Goal: Use online tool/utility: Utilize a website feature to perform a specific function

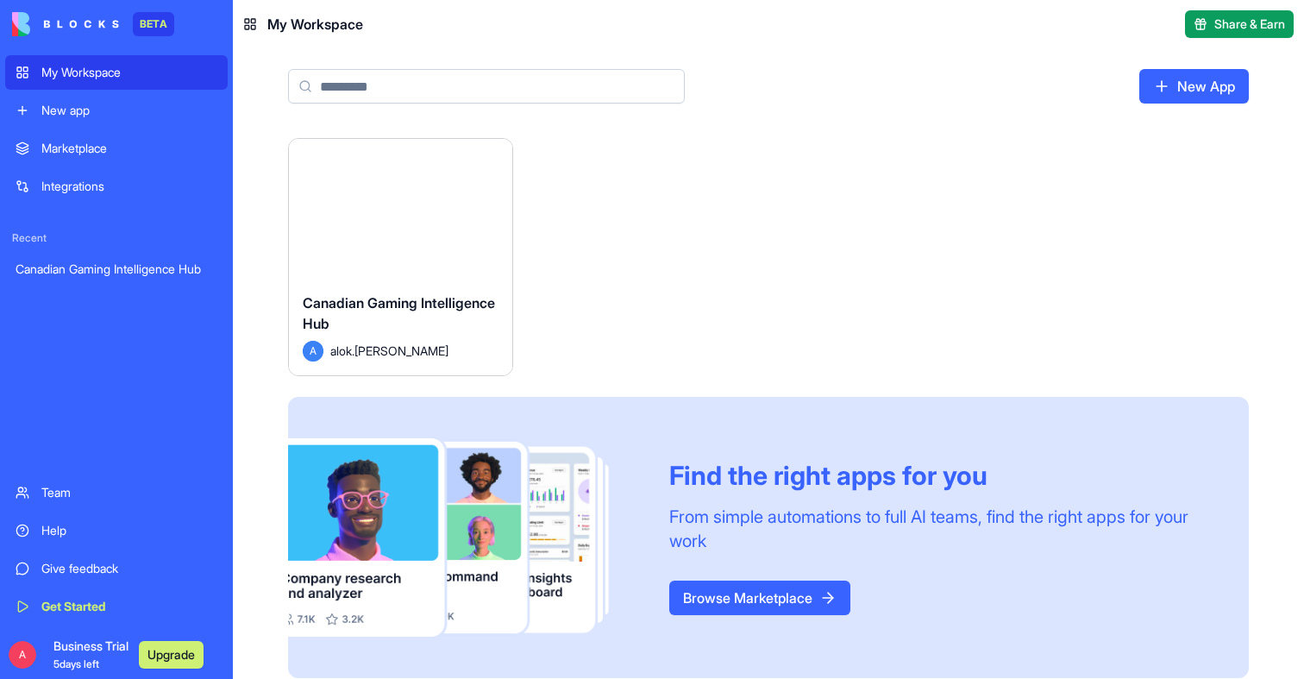
click at [435, 270] on div "Launch" at bounding box center [400, 209] width 223 height 140
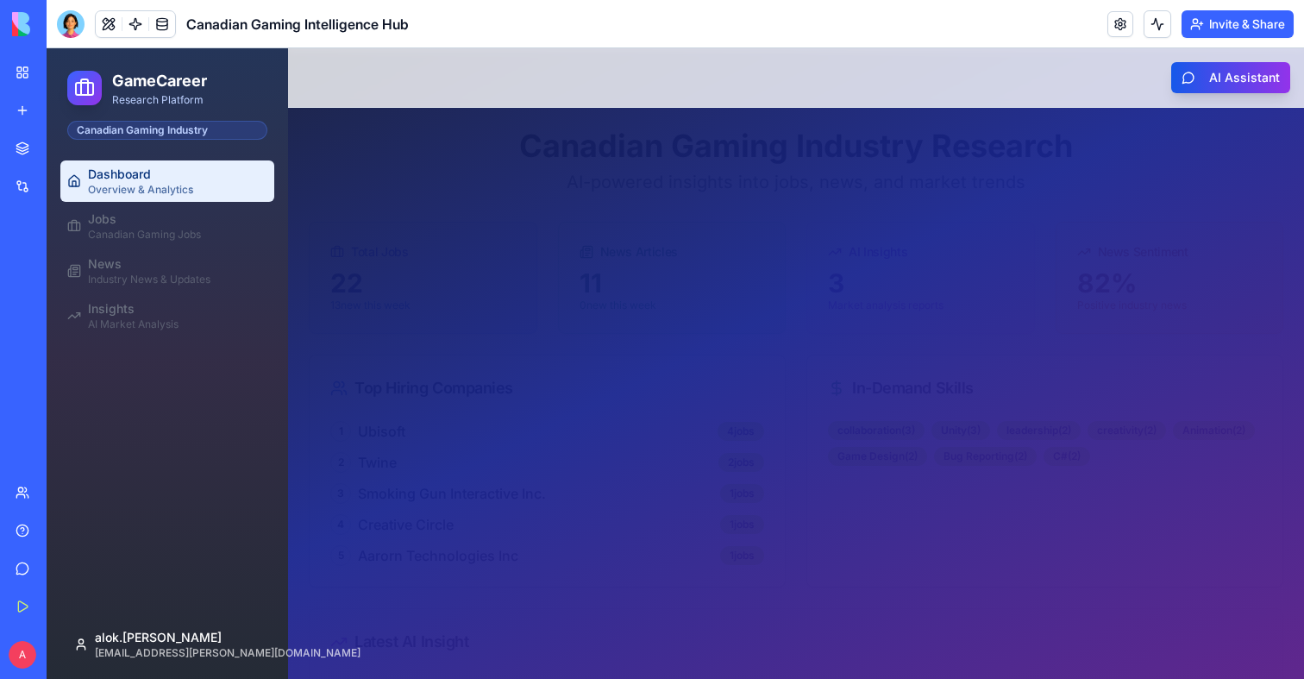
click at [535, 475] on div at bounding box center [675, 363] width 1257 height 630
click at [517, 485] on div at bounding box center [675, 363] width 1257 height 630
click at [517, 491] on div at bounding box center [675, 363] width 1257 height 630
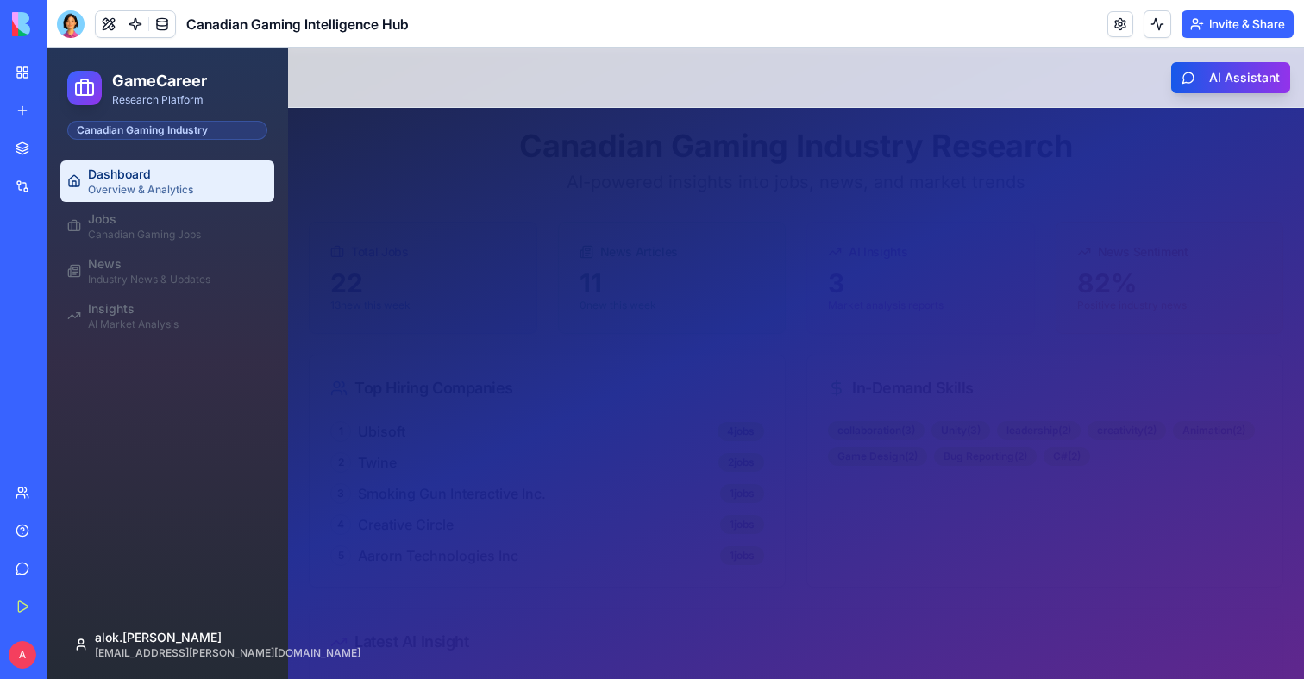
click at [517, 491] on div at bounding box center [675, 363] width 1257 height 630
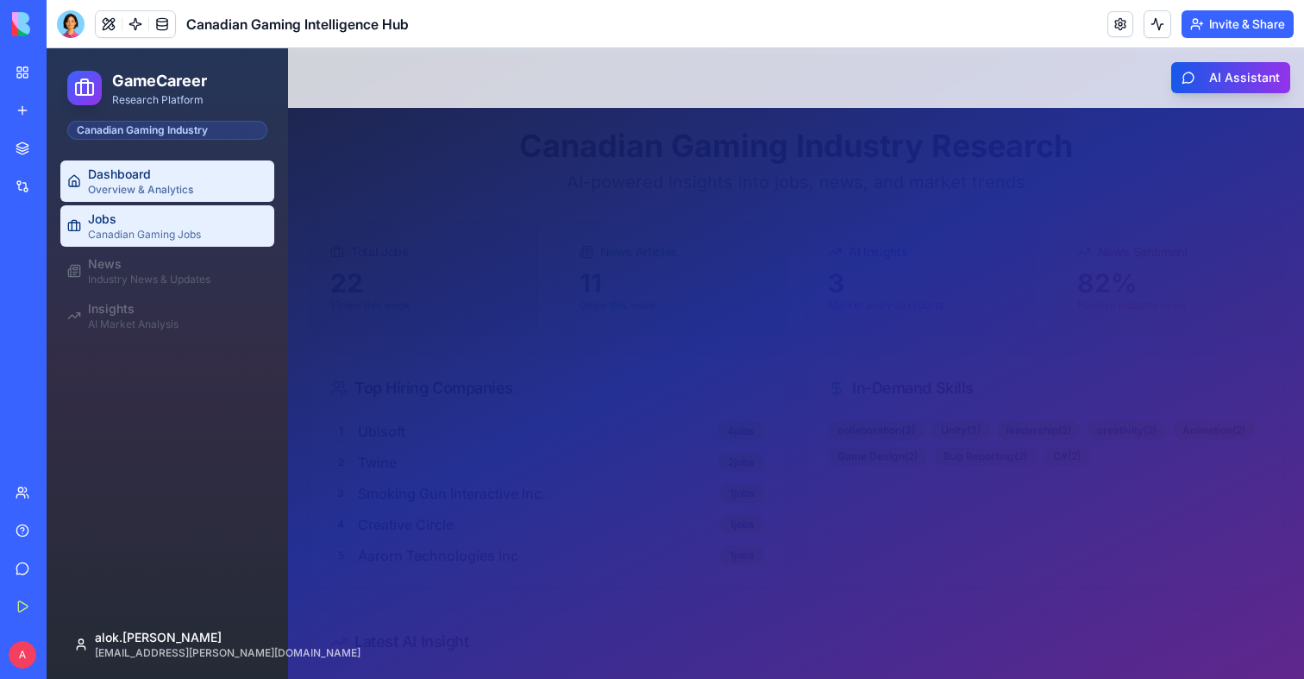
click at [191, 218] on div "Jobs" at bounding box center [177, 218] width 179 height 17
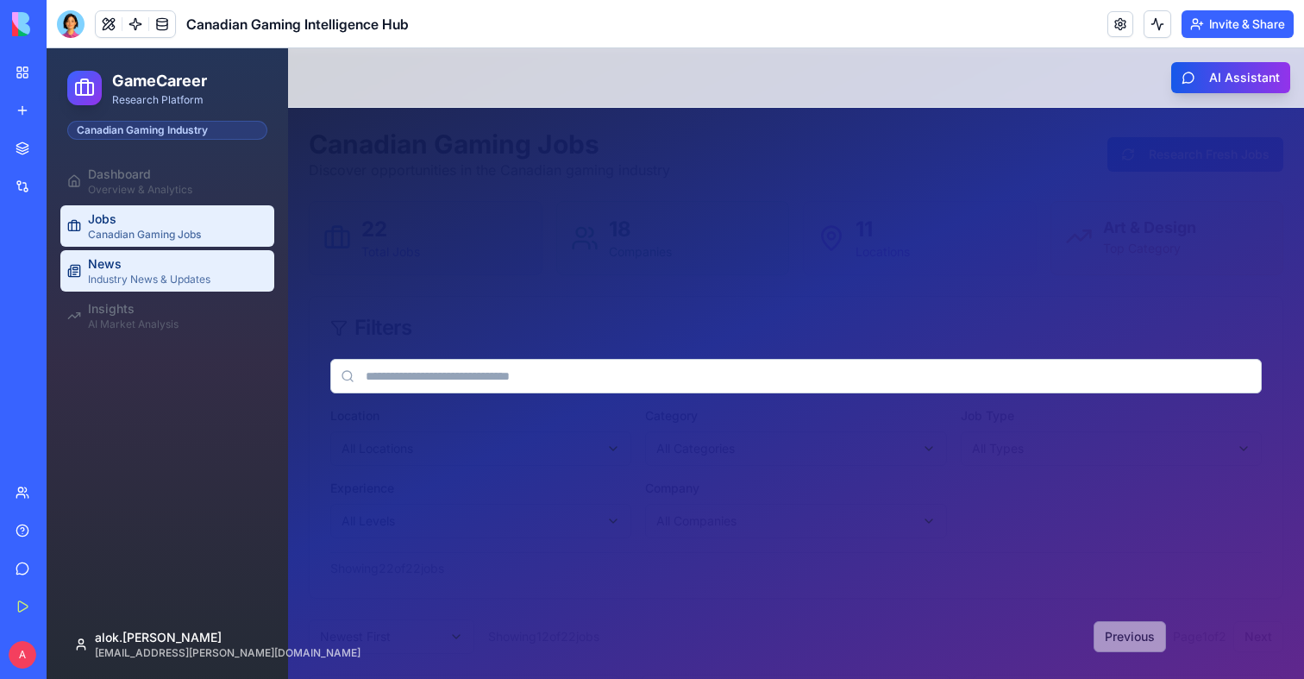
click at [164, 273] on div "Industry News & Updates" at bounding box center [177, 279] width 179 height 14
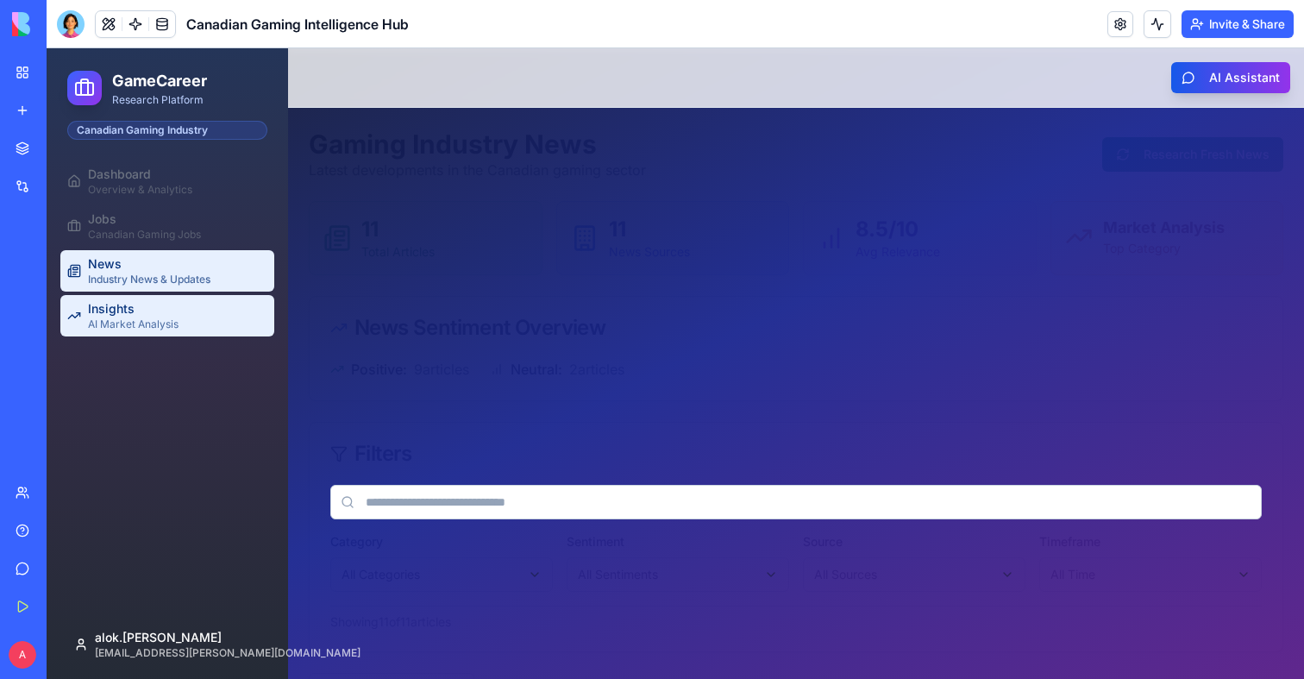
click at [166, 302] on div "Insights" at bounding box center [177, 308] width 179 height 17
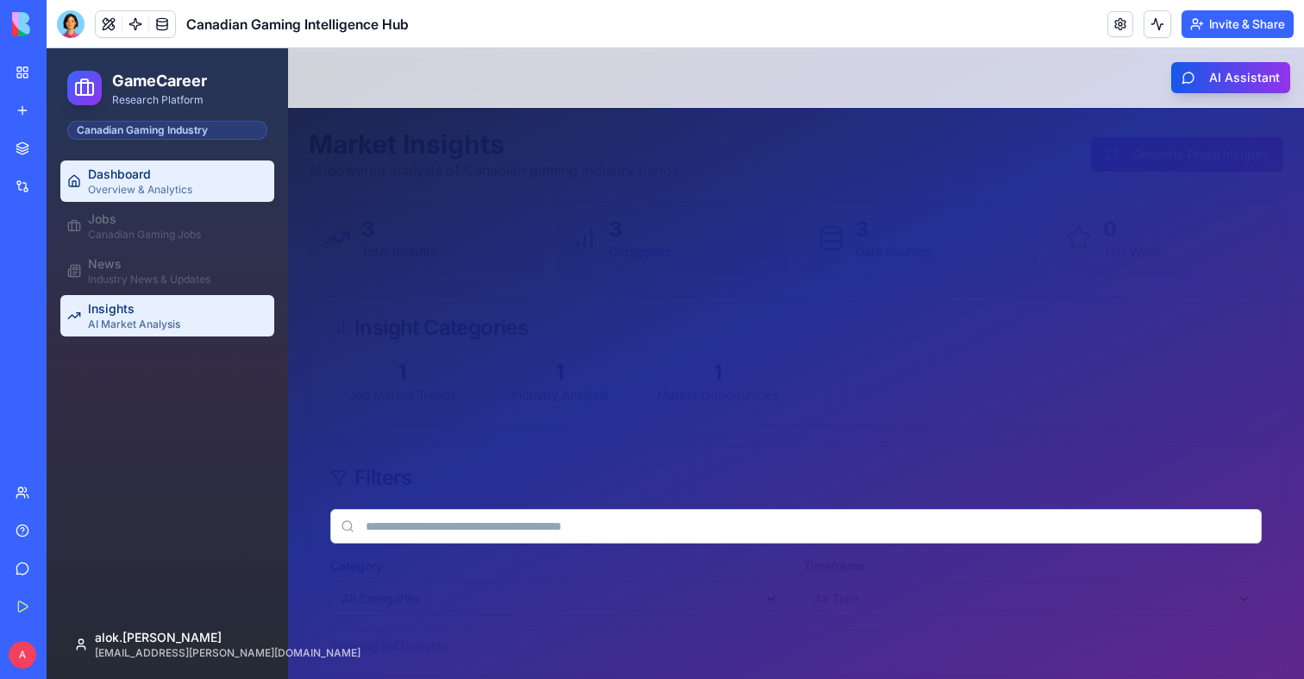
click at [162, 168] on div "Dashboard" at bounding box center [177, 174] width 179 height 17
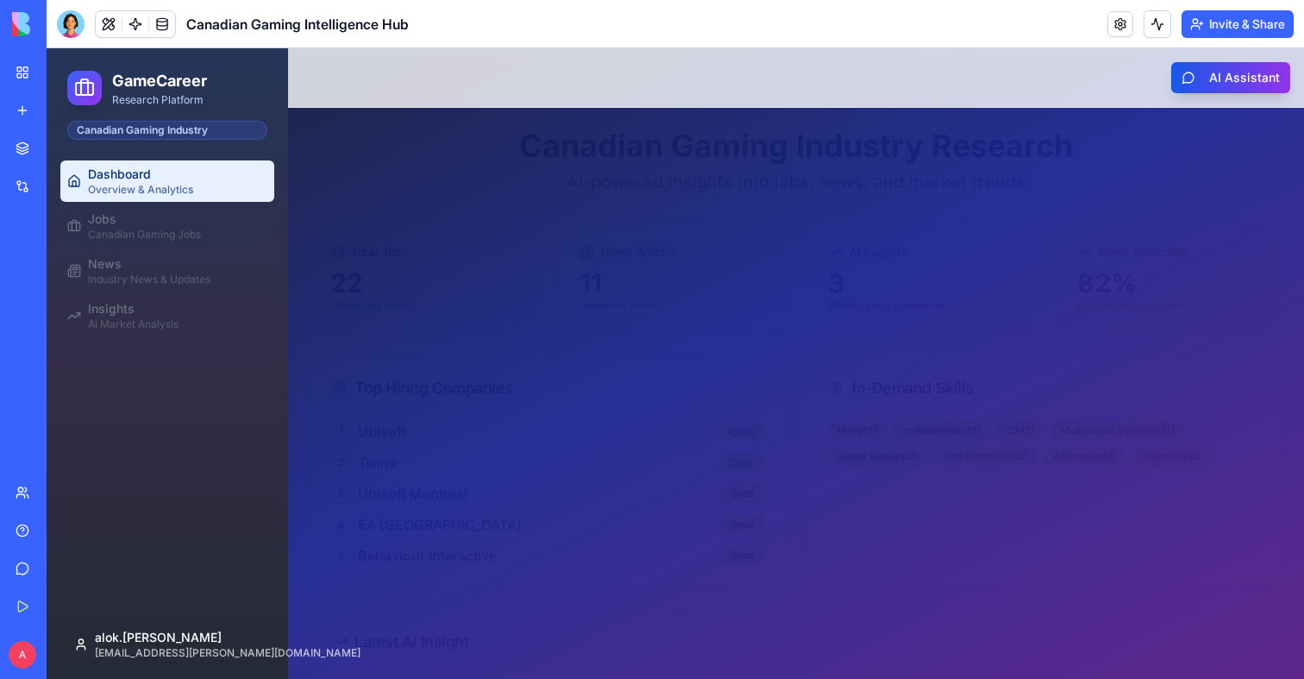
click at [741, 141] on div at bounding box center [675, 363] width 1257 height 630
click at [10, 640] on div "A Business Trial 5 days left Upgrade" at bounding box center [23, 654] width 36 height 48
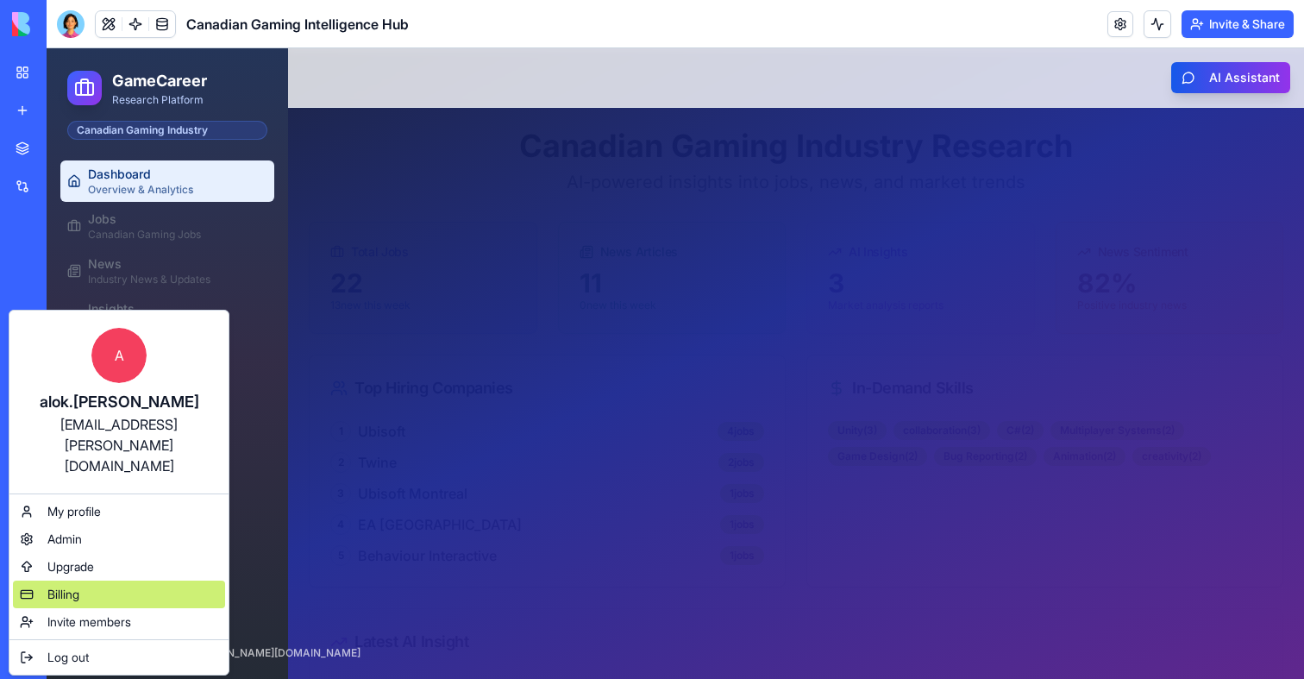
click at [54, 585] on span "Billing" at bounding box center [63, 593] width 32 height 17
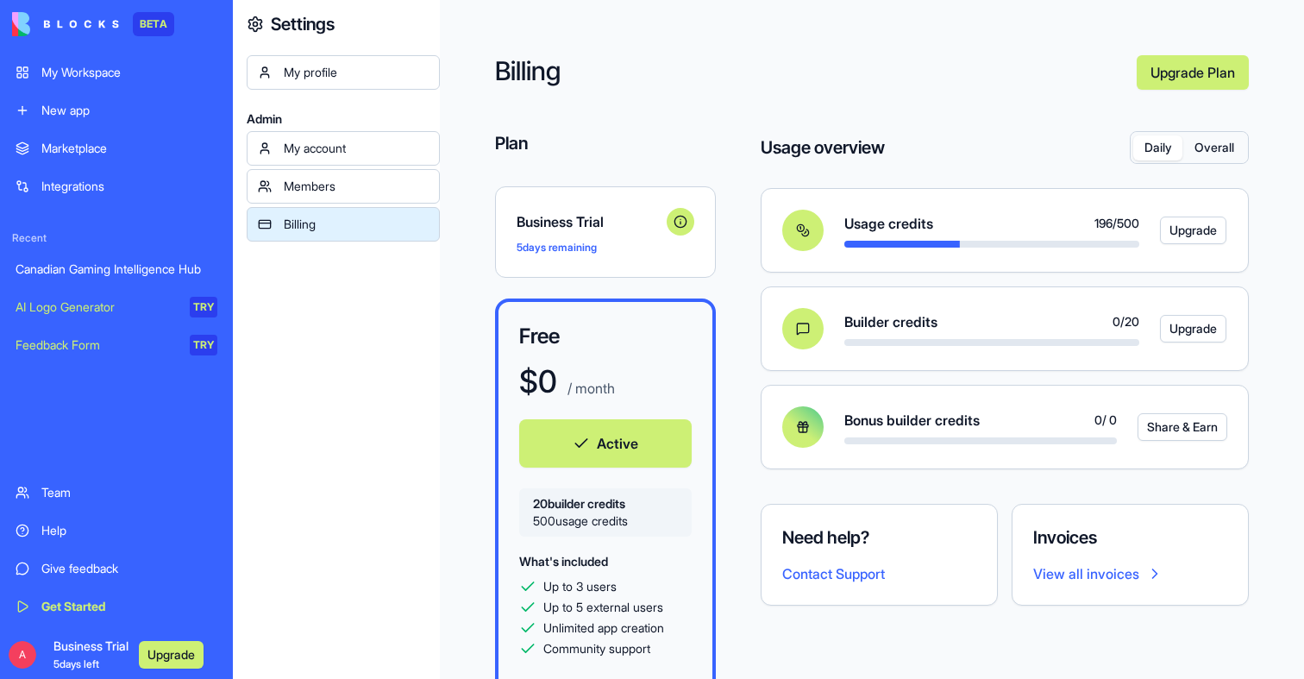
click at [1220, 152] on button "Overall" at bounding box center [1213, 147] width 63 height 25
click at [1157, 151] on button "Daily" at bounding box center [1157, 147] width 49 height 25
click at [1222, 153] on button "Overall" at bounding box center [1213, 147] width 63 height 25
click at [1148, 158] on button "Daily" at bounding box center [1157, 147] width 49 height 25
click at [107, 272] on div "Canadian Gaming Intelligence Hub" at bounding box center [117, 268] width 202 height 17
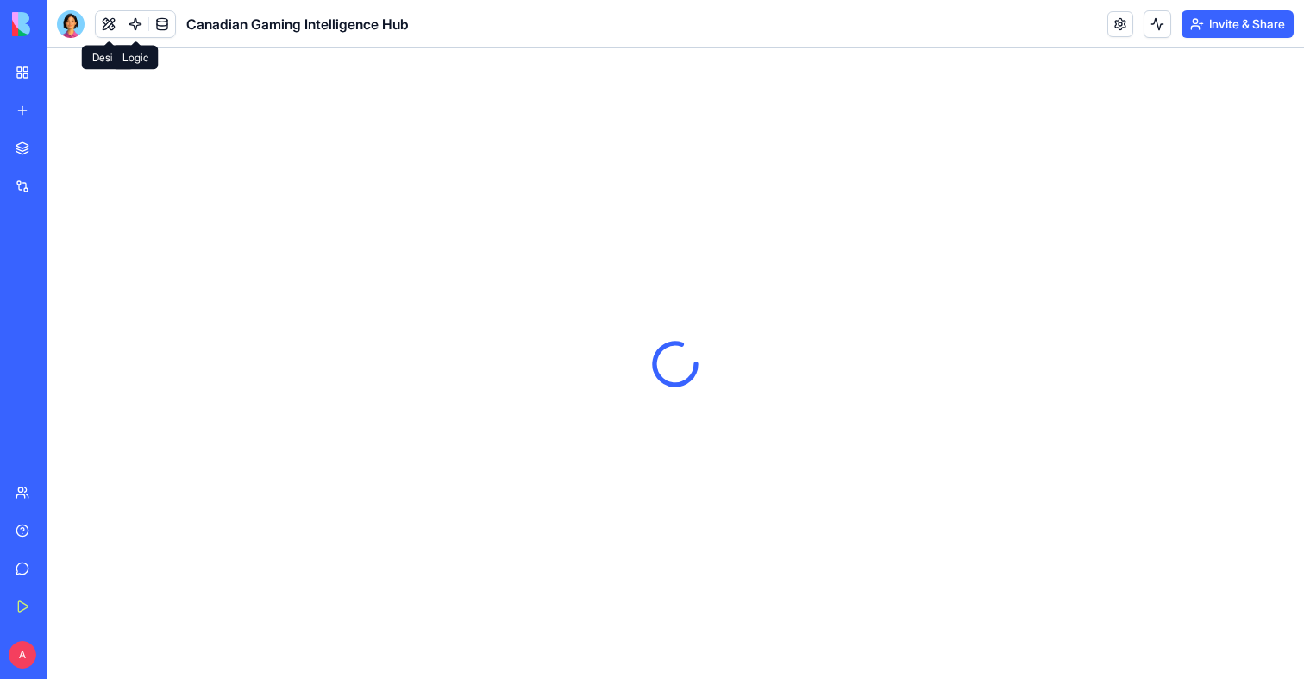
click at [142, 24] on link at bounding box center [135, 24] width 26 height 26
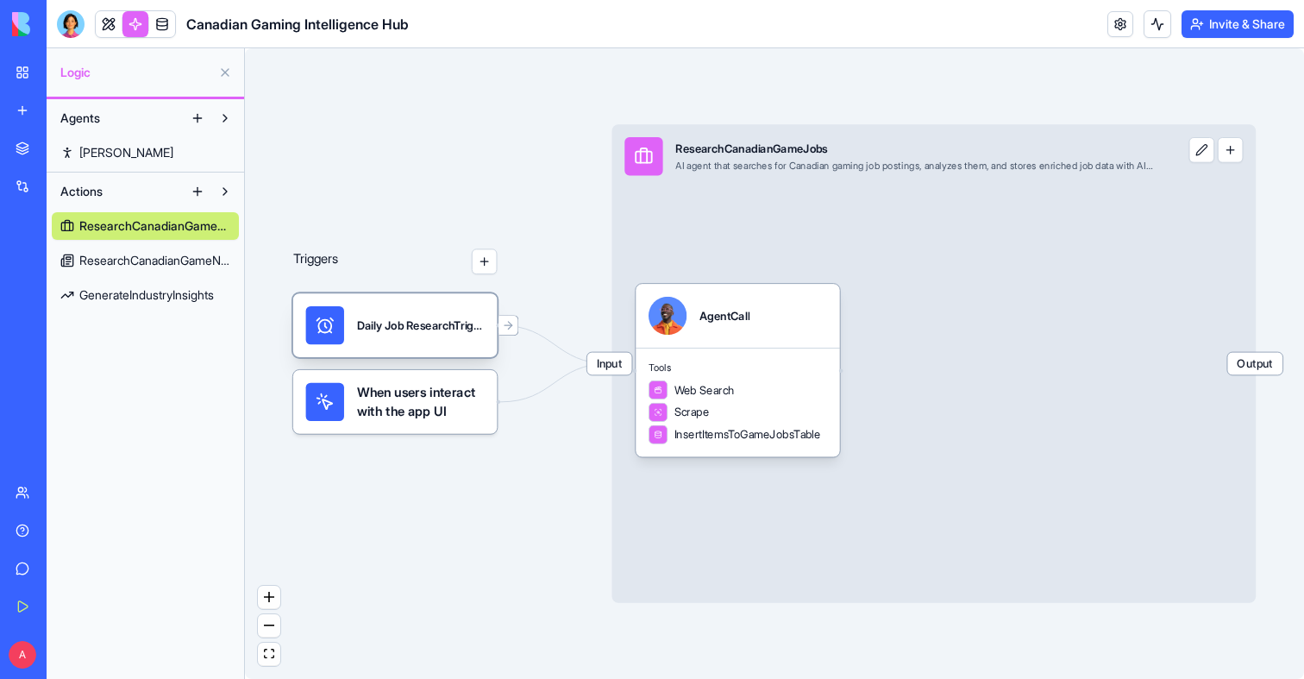
click at [443, 352] on div "Daily Job ResearchTrigger" at bounding box center [395, 325] width 204 height 64
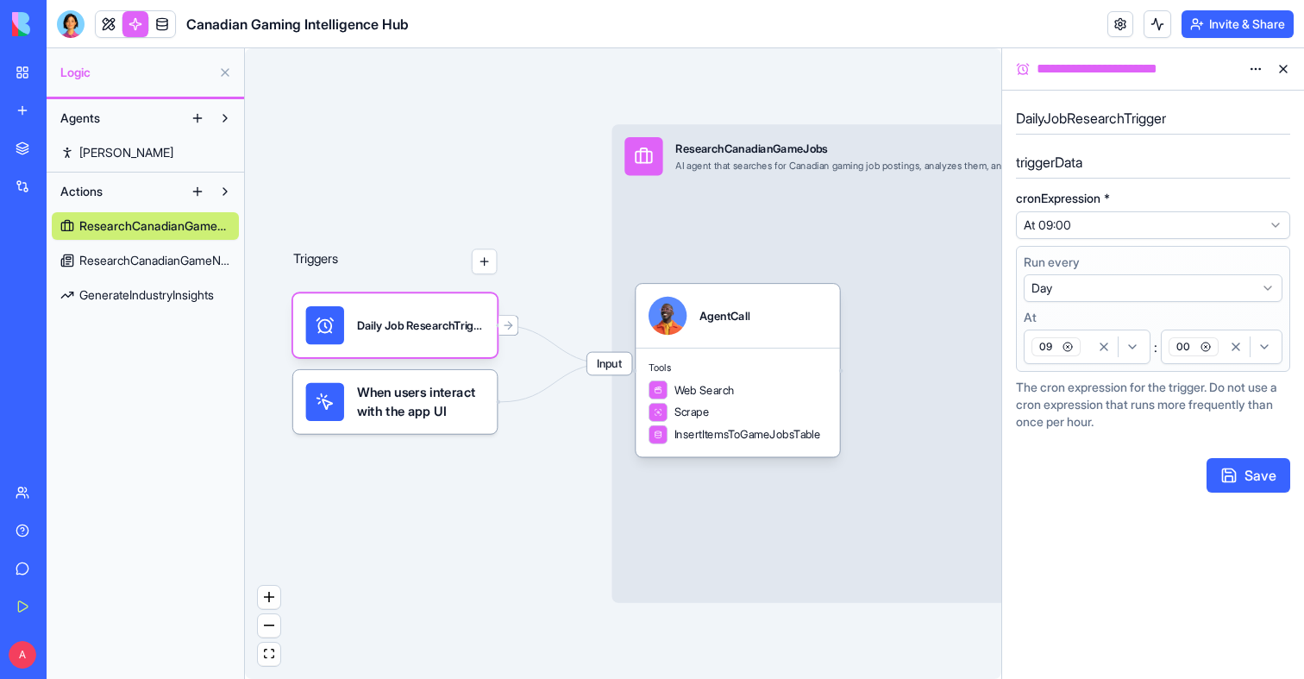
click at [167, 252] on span "ResearchCanadianGameNews" at bounding box center [154, 260] width 151 height 17
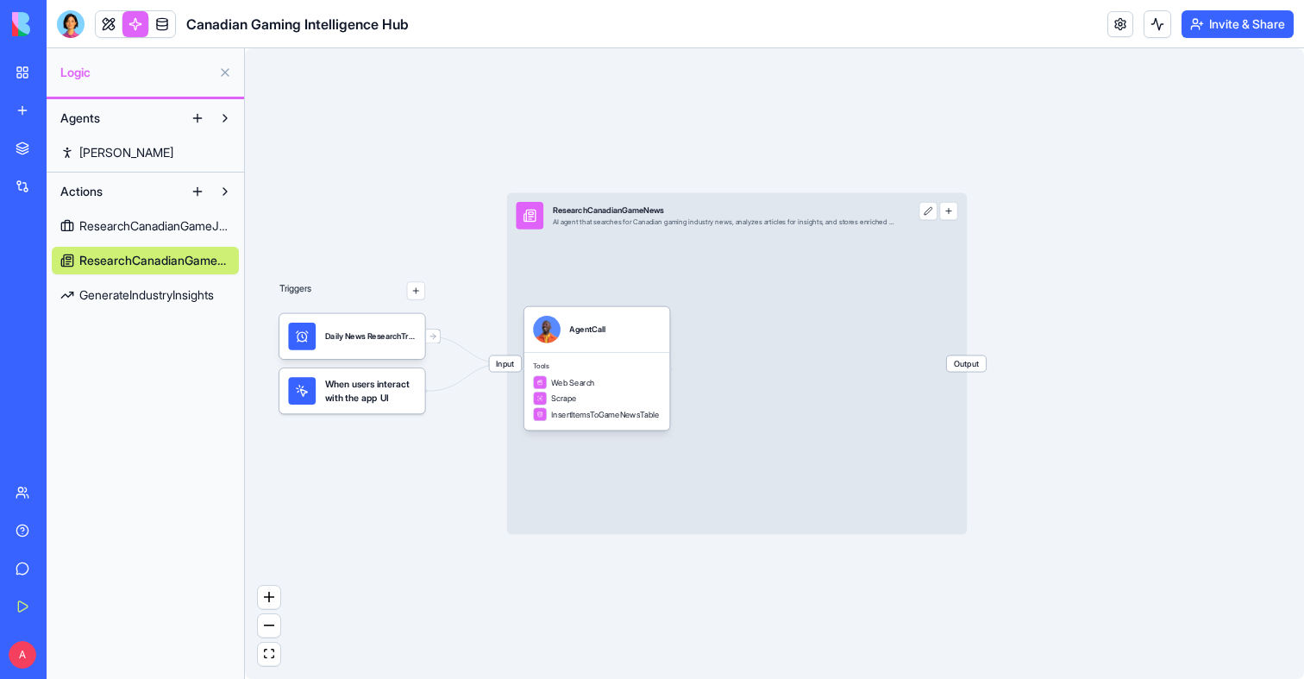
click at [179, 300] on span "GenerateIndustryInsights" at bounding box center [146, 294] width 135 height 17
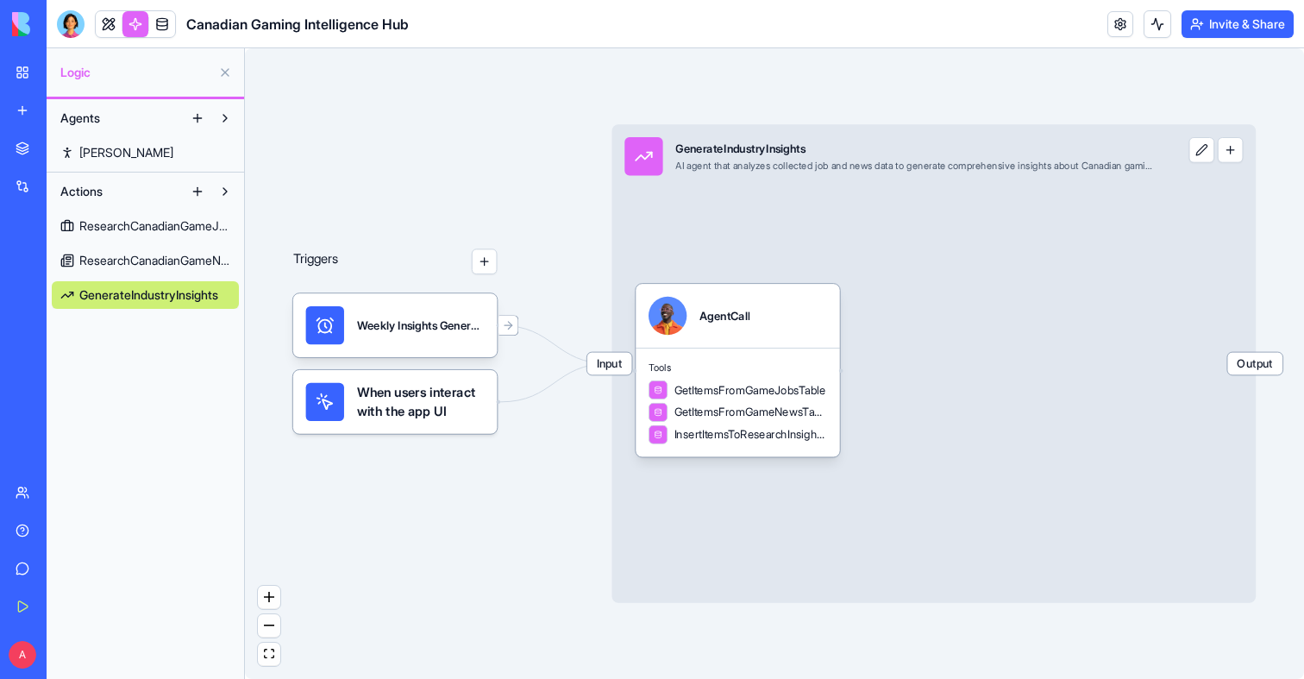
click at [178, 253] on span "ResearchCanadianGameNews" at bounding box center [154, 260] width 151 height 17
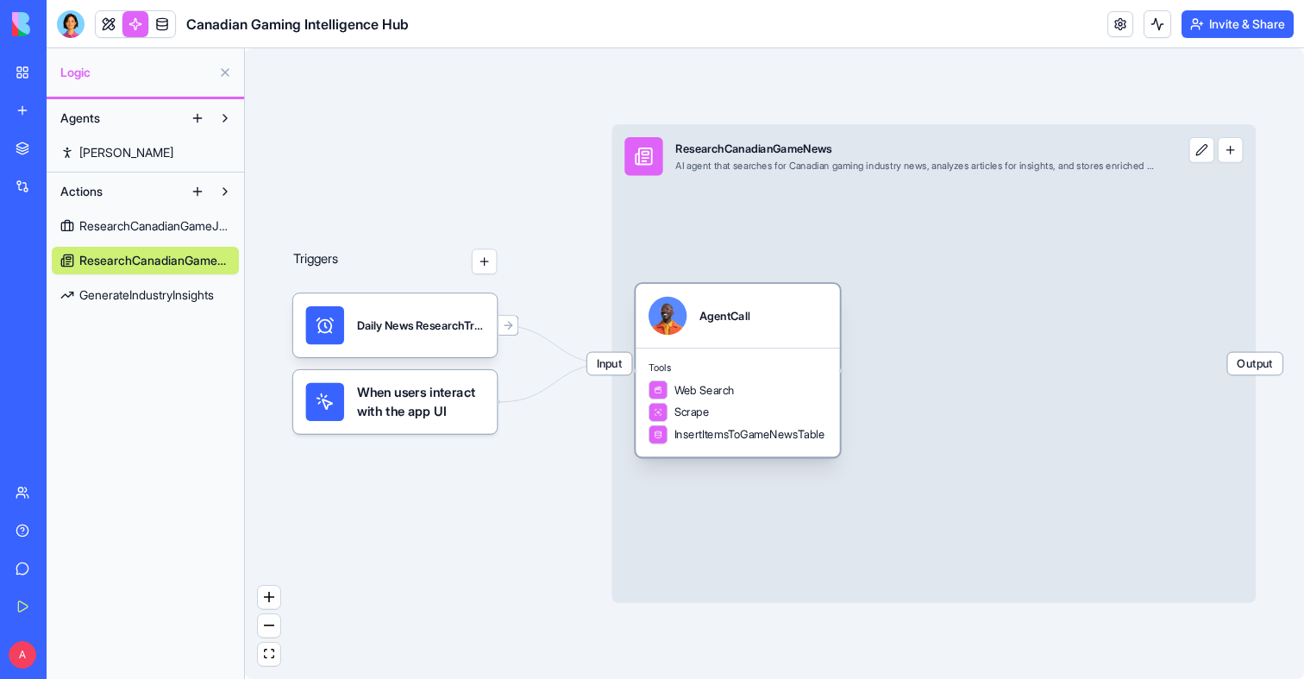
click at [791, 347] on div "Tools Web Search Scrape InsertItemsToGameNewsTable" at bounding box center [737, 401] width 204 height 109
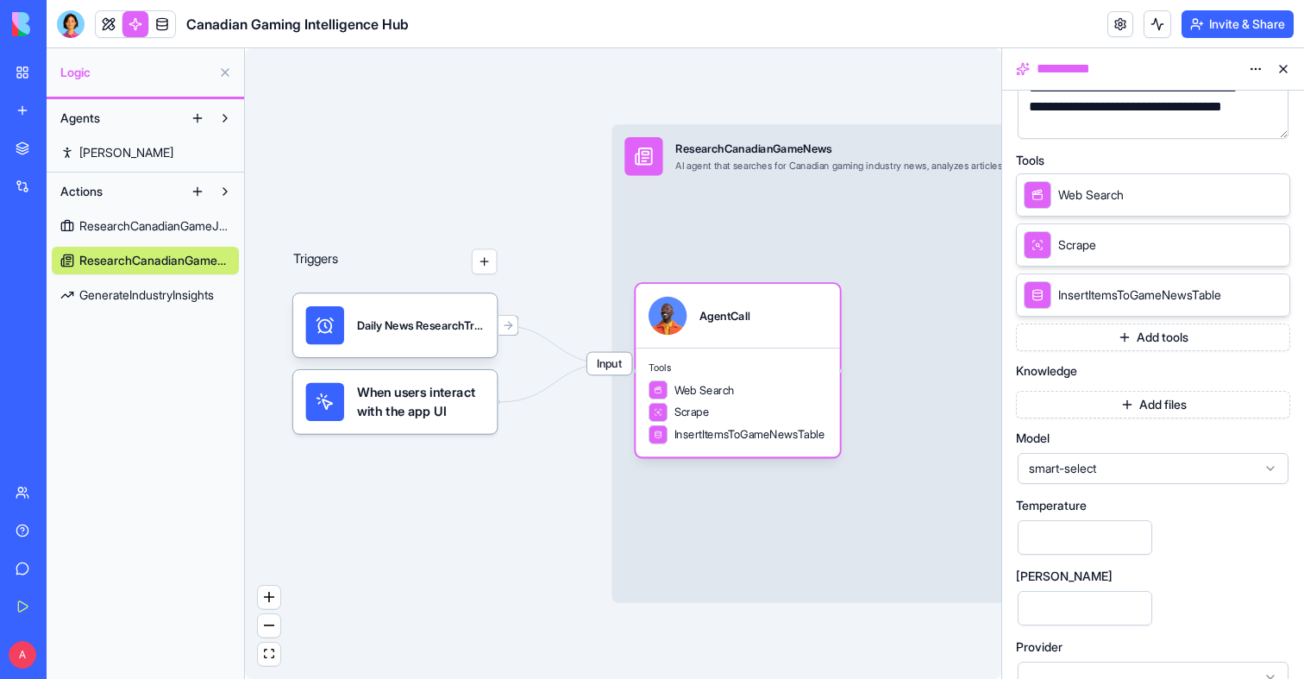
click at [1129, 453] on div "smart-select" at bounding box center [1152, 468] width 271 height 31
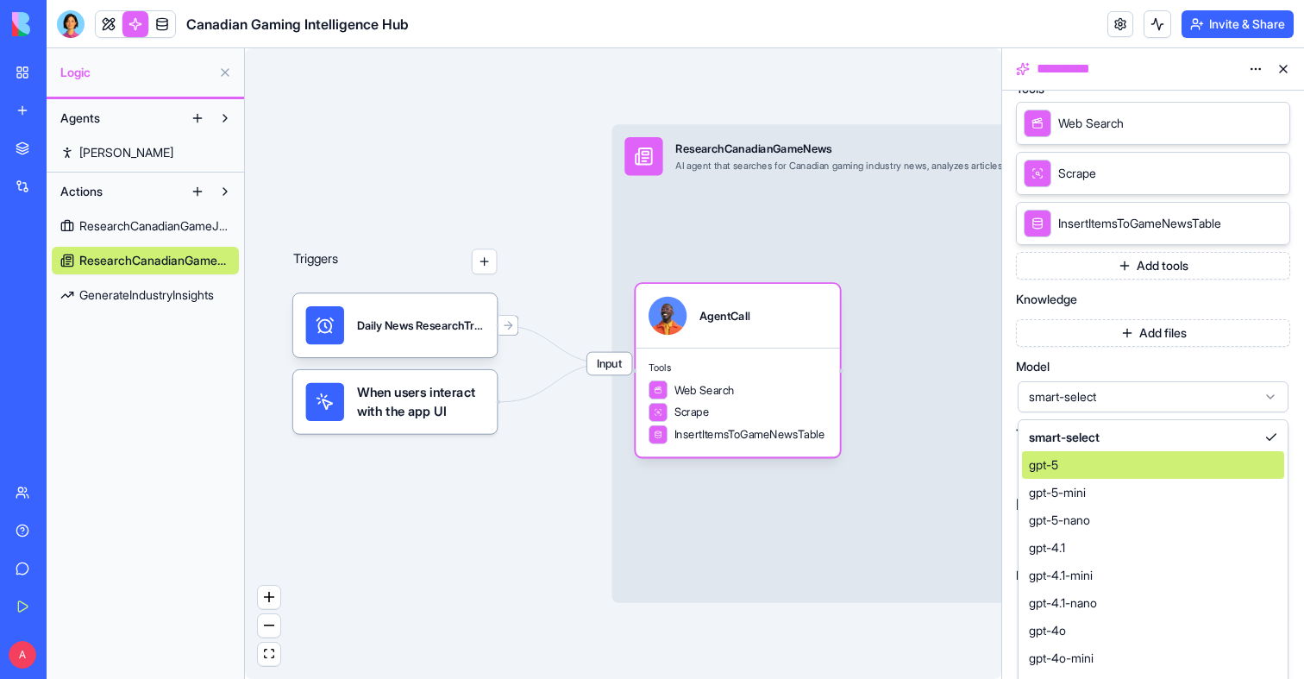
click at [1108, 471] on div "gpt-5" at bounding box center [1153, 465] width 262 height 28
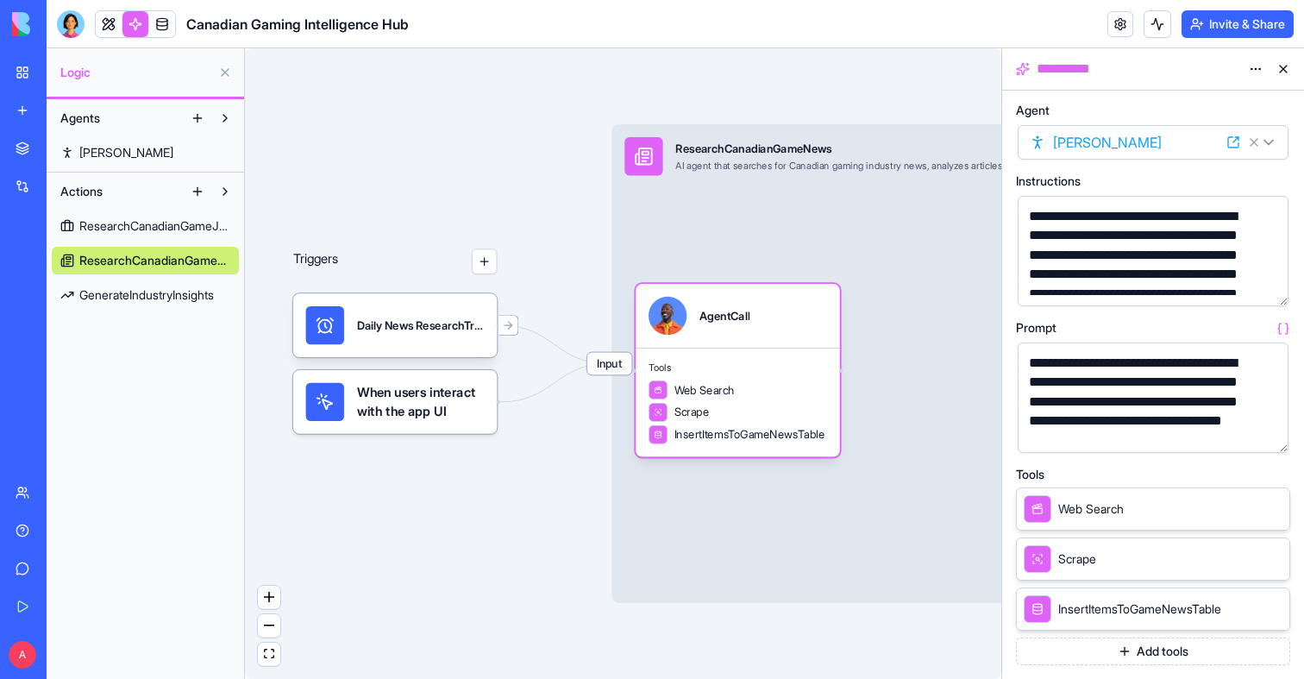
click at [1279, 75] on button at bounding box center [1283, 69] width 28 height 28
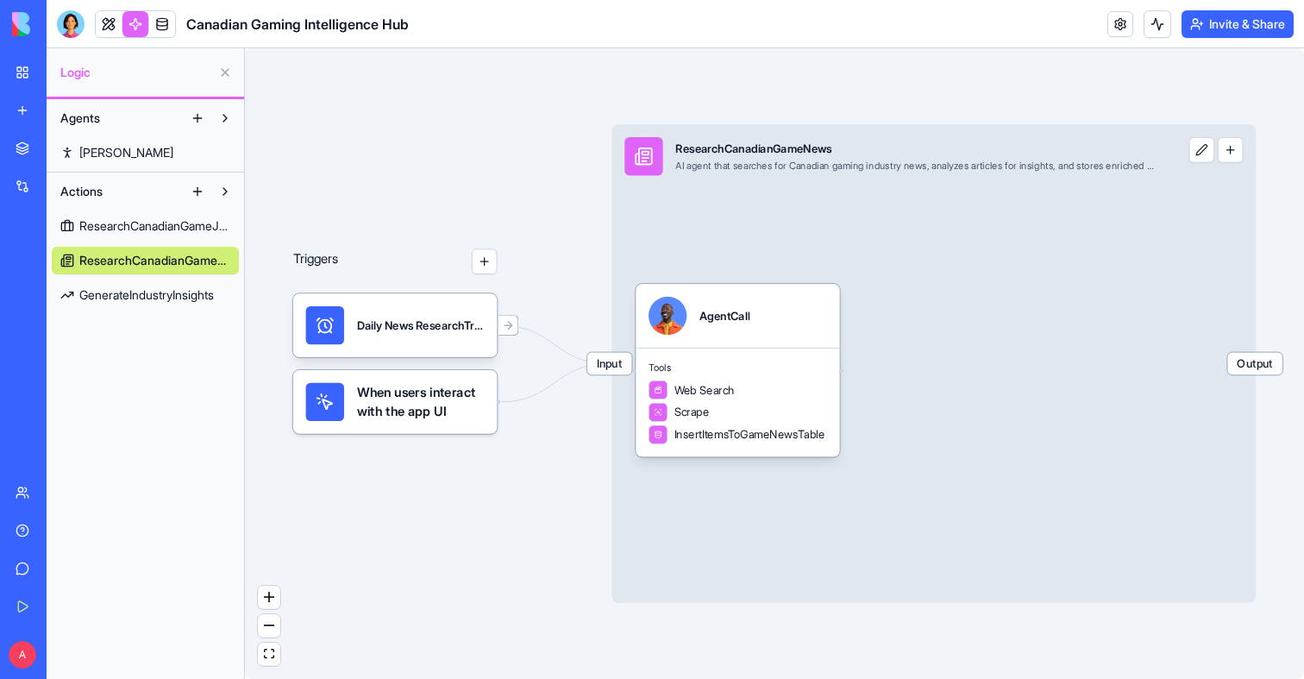
click at [195, 213] on link "ResearchCanadianGameJobs" at bounding box center [145, 226] width 187 height 28
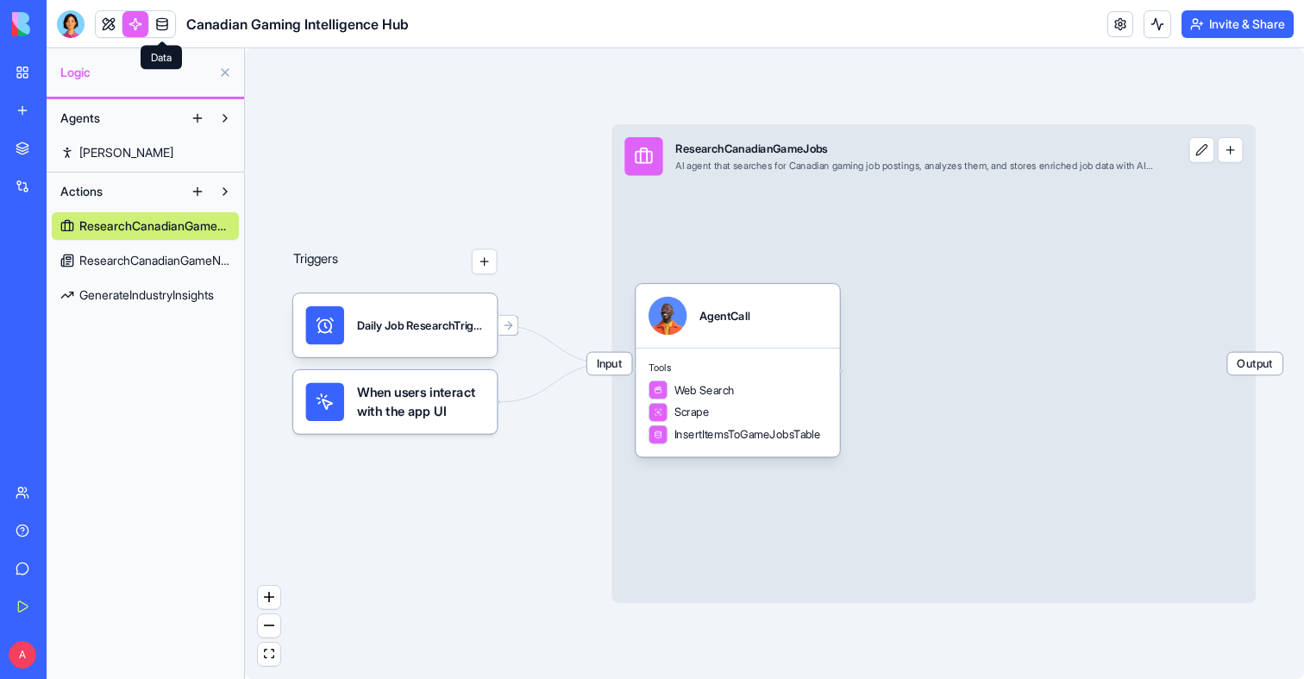
click at [158, 31] on link at bounding box center [162, 24] width 26 height 26
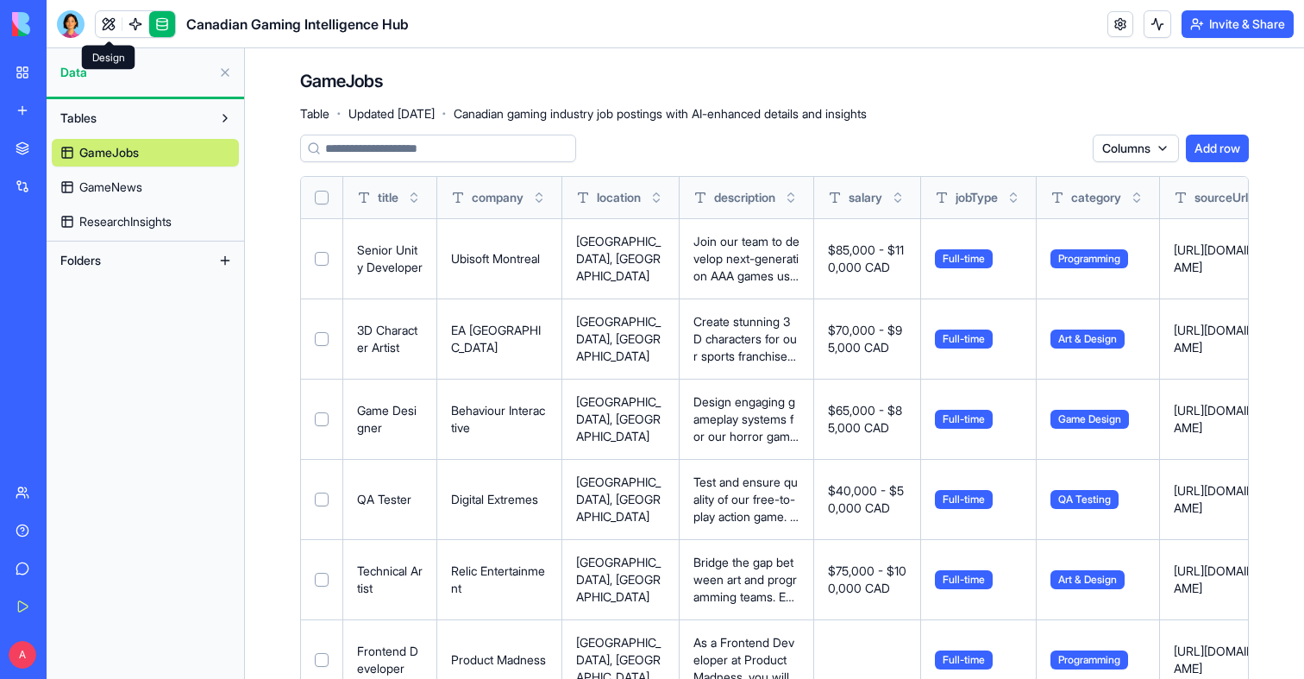
click at [97, 20] on link at bounding box center [109, 24] width 26 height 26
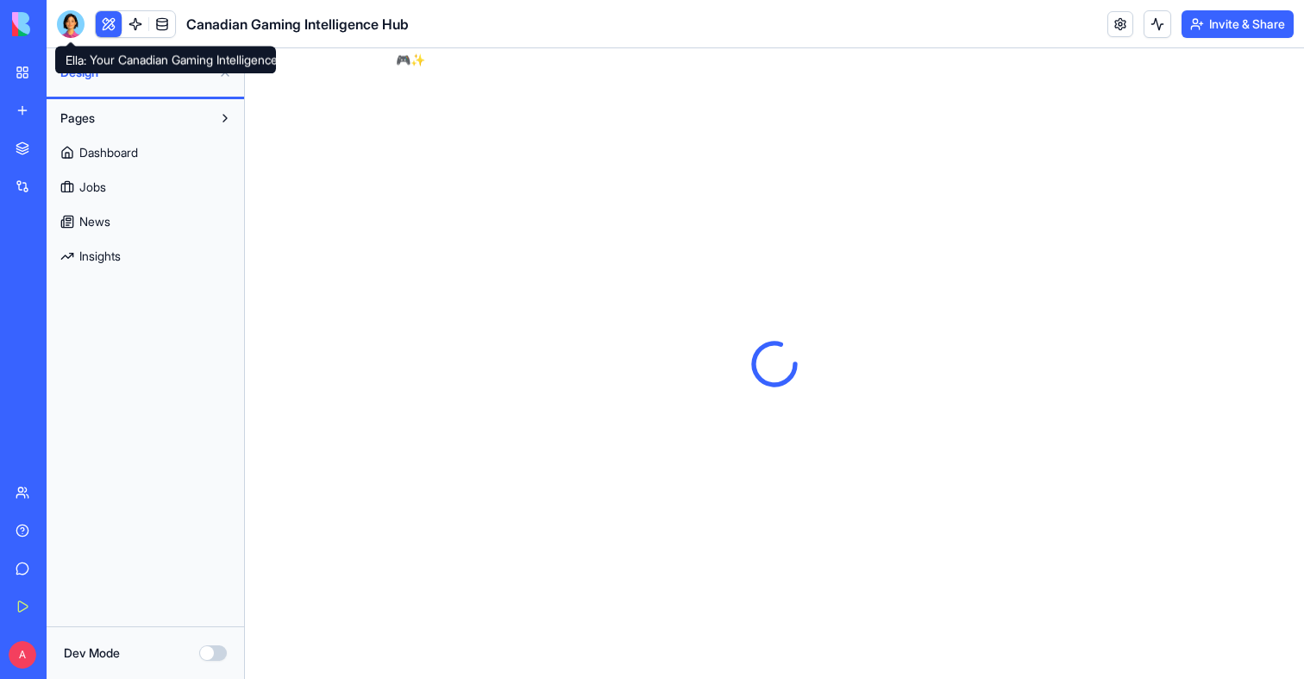
click at [103, 28] on button at bounding box center [109, 24] width 26 height 26
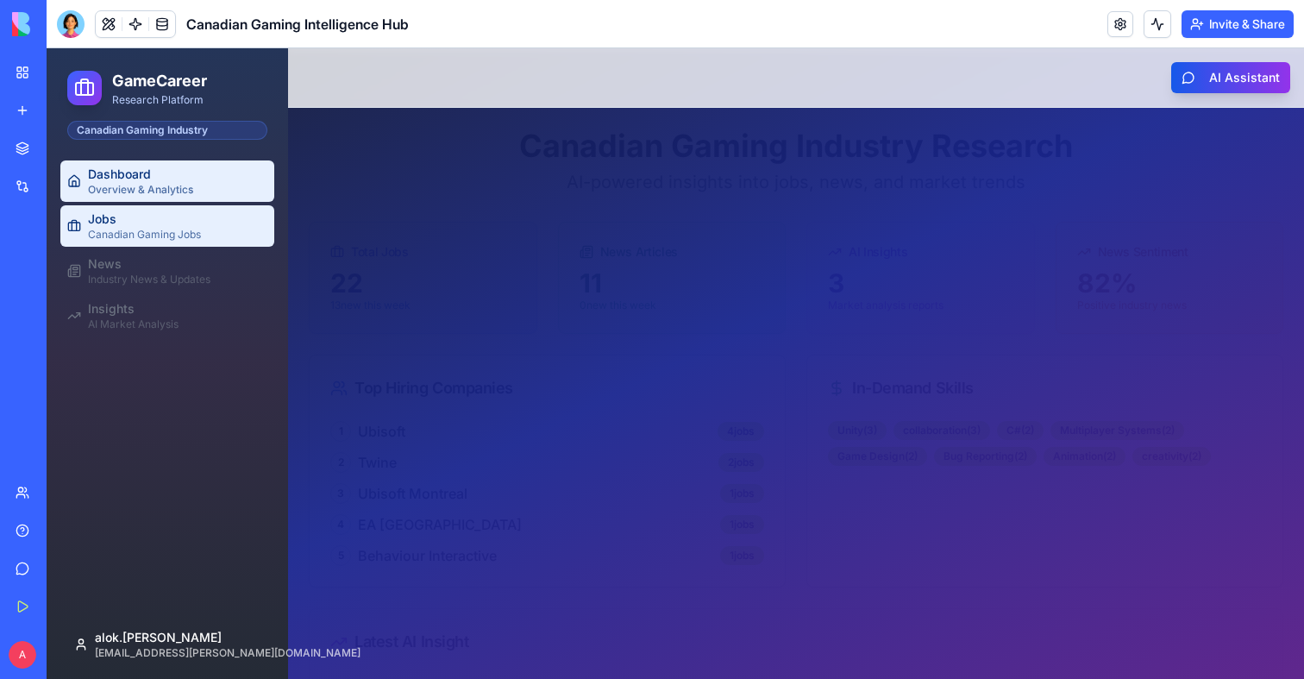
click at [175, 218] on div "Jobs" at bounding box center [177, 218] width 179 height 17
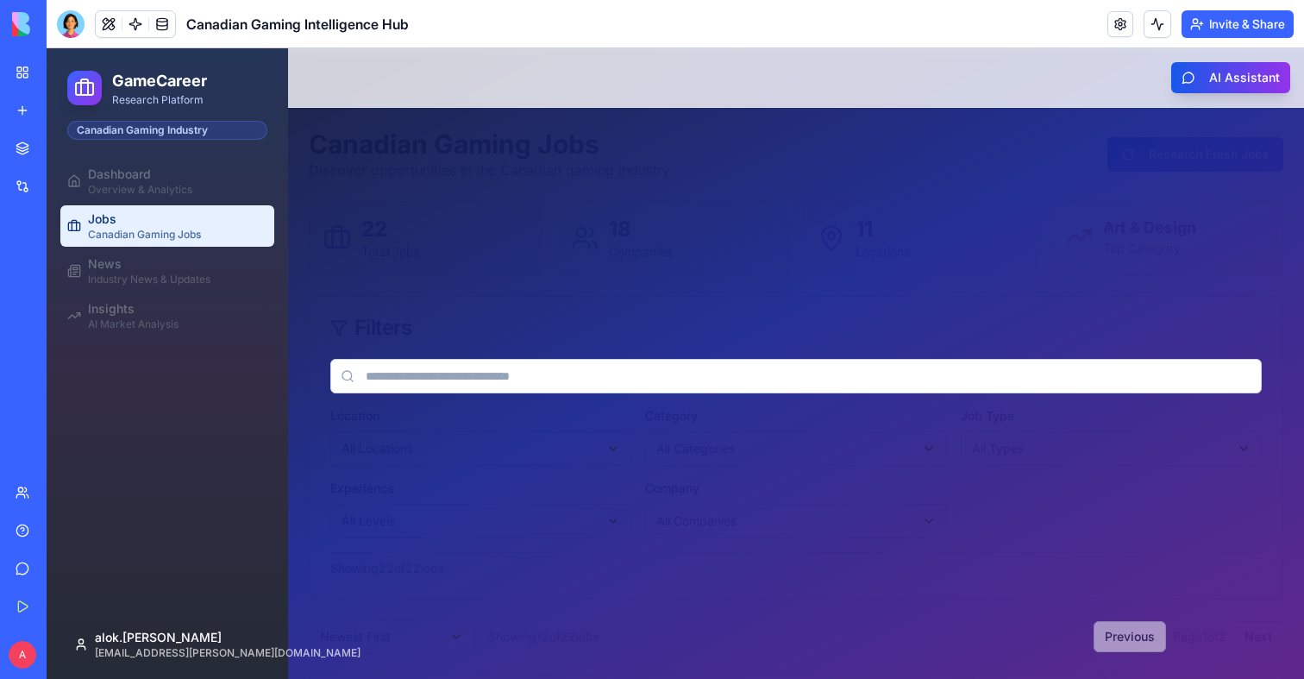
click at [529, 515] on div at bounding box center [675, 363] width 1257 height 630
click at [375, 530] on div at bounding box center [675, 363] width 1257 height 630
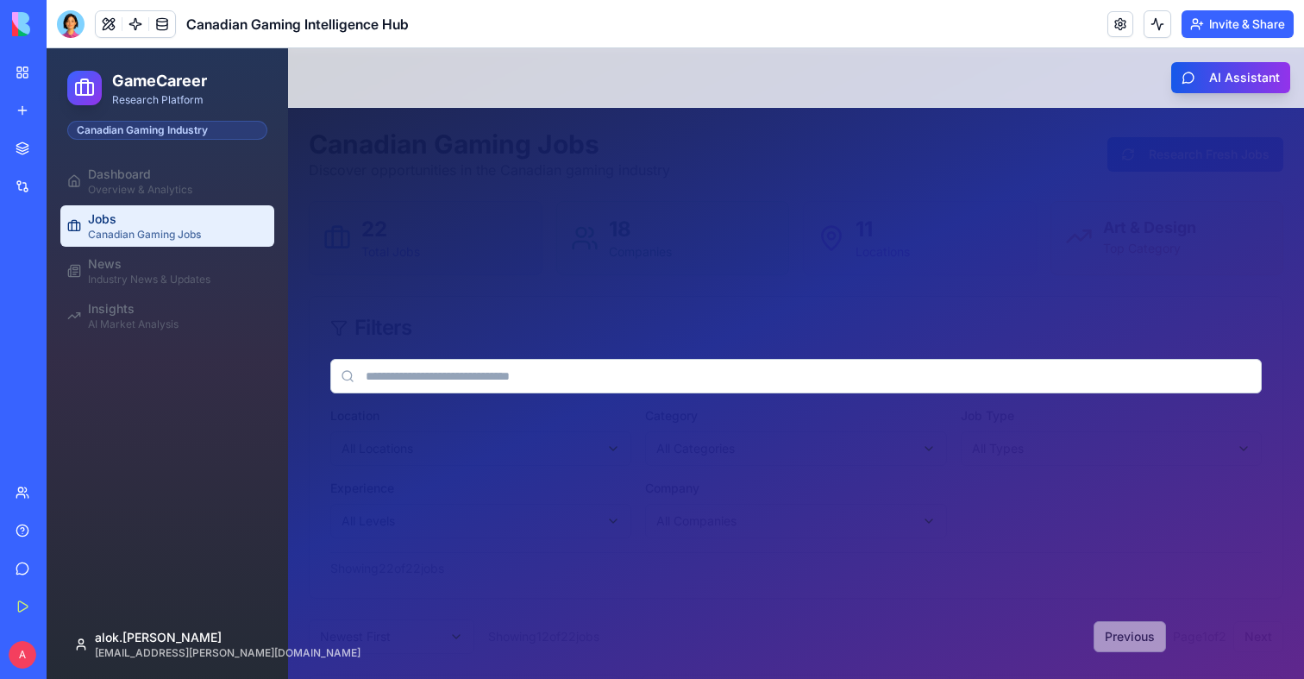
click at [460, 107] on header "Toggle Sidebar AI Assistant" at bounding box center [796, 77] width 1016 height 59
click at [551, 187] on div at bounding box center [675, 363] width 1257 height 630
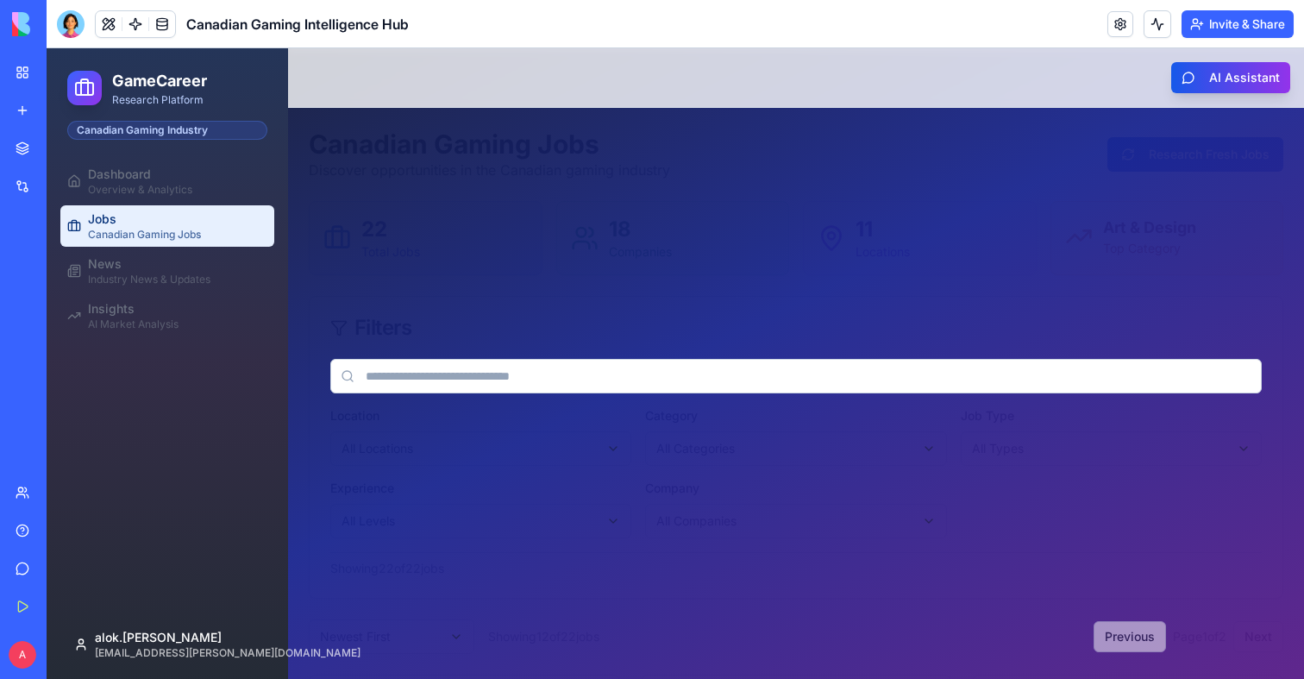
click at [367, 512] on div at bounding box center [675, 363] width 1257 height 630
click at [397, 581] on div at bounding box center [675, 363] width 1257 height 630
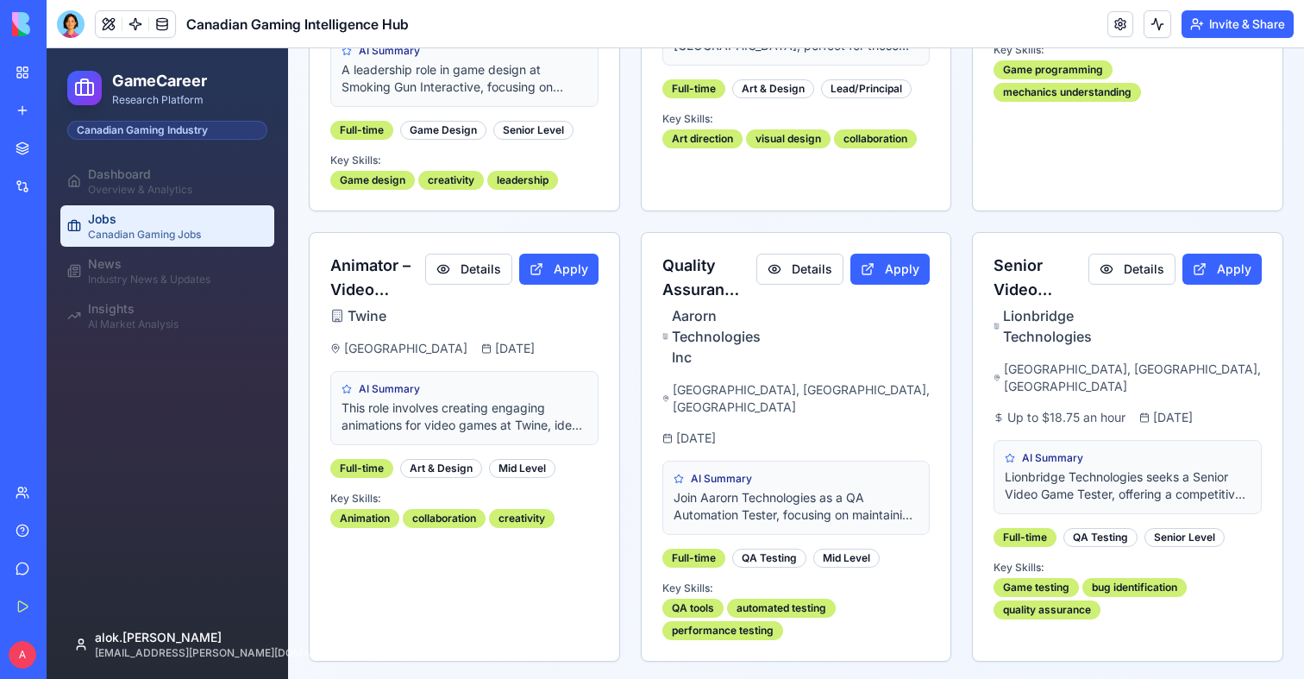
scroll to position [1125, 0]
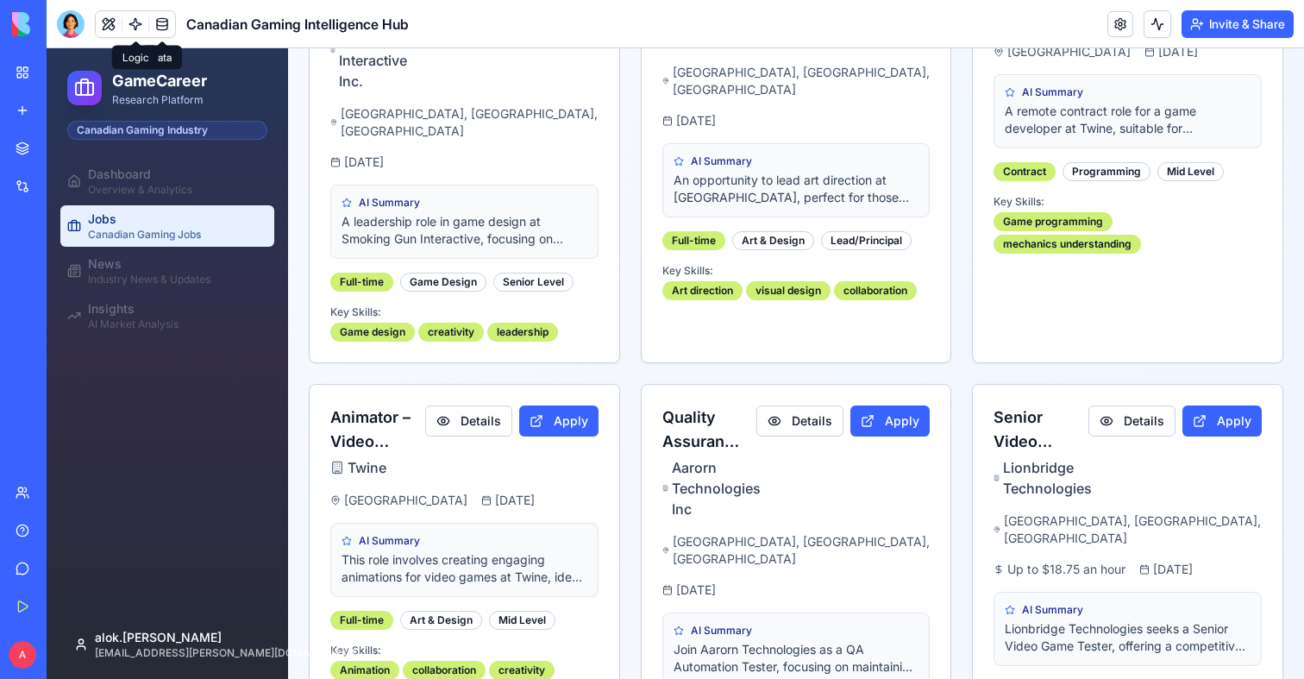
click at [142, 26] on link at bounding box center [135, 24] width 26 height 26
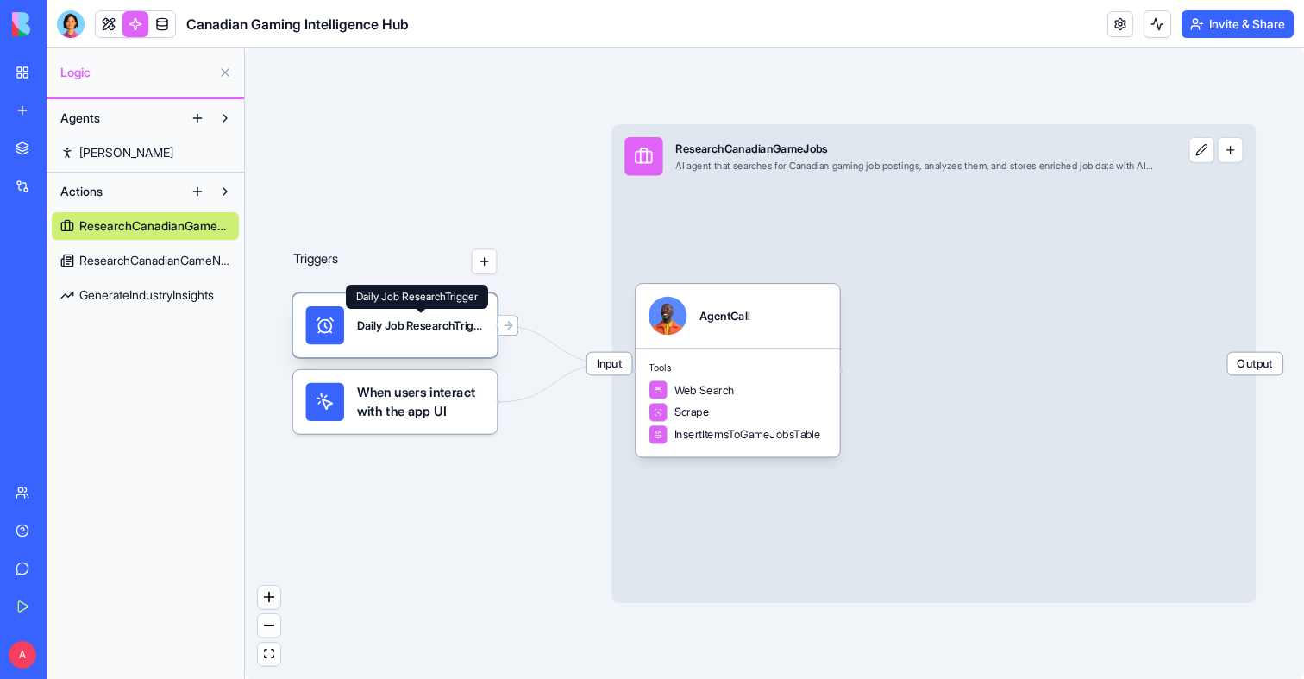
click at [436, 330] on div "Daily Job ResearchTrigger" at bounding box center [421, 325] width 128 height 16
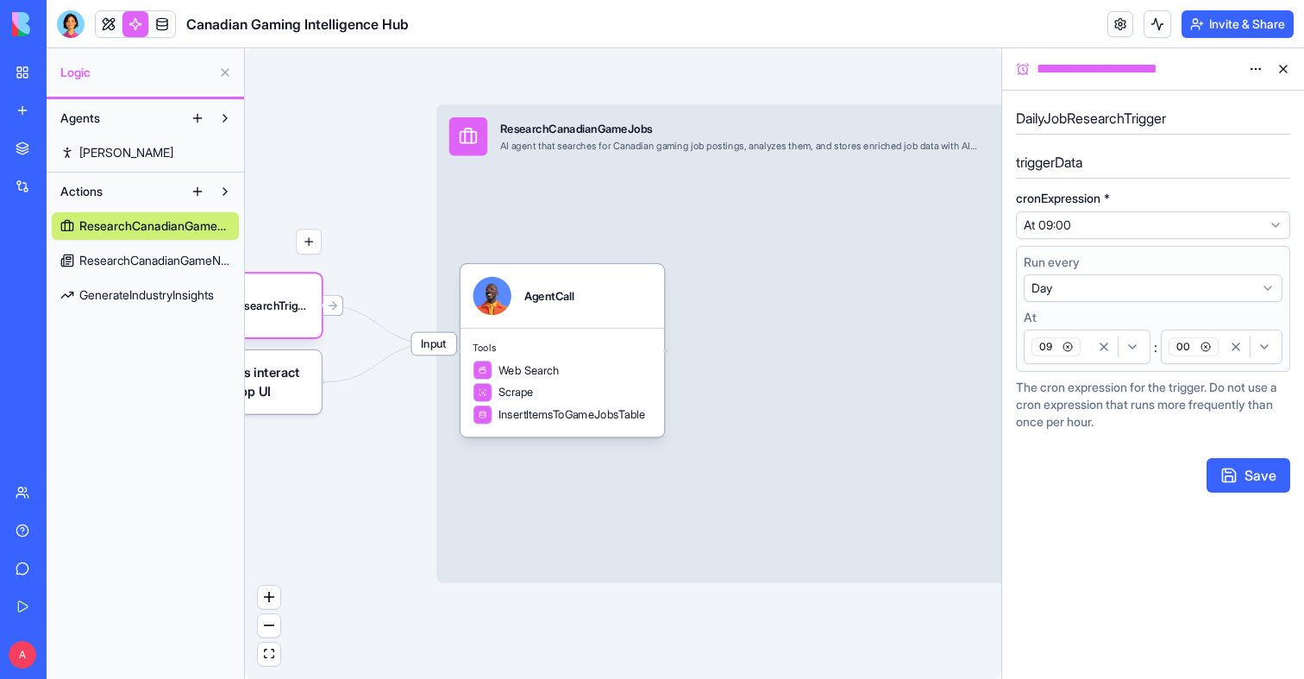
click at [172, 266] on span "ResearchCanadianGameNews" at bounding box center [154, 260] width 151 height 17
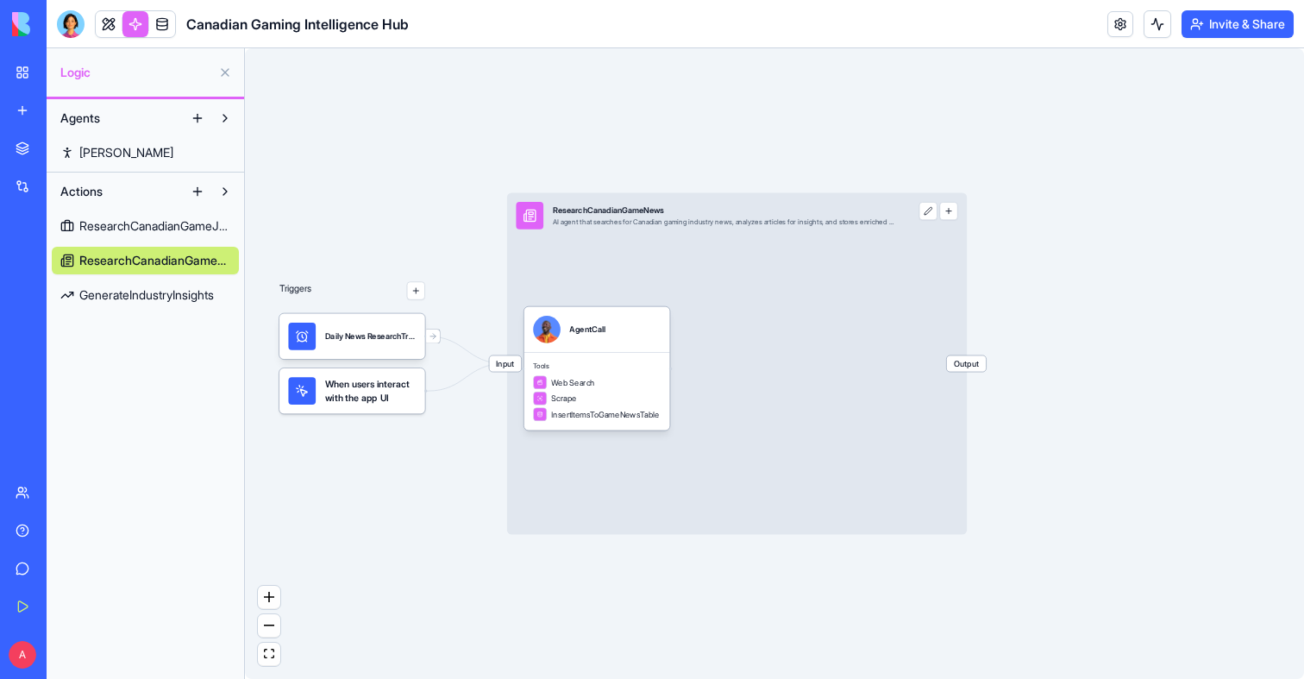
click at [155, 286] on span "GenerateIndustryInsights" at bounding box center [146, 294] width 135 height 17
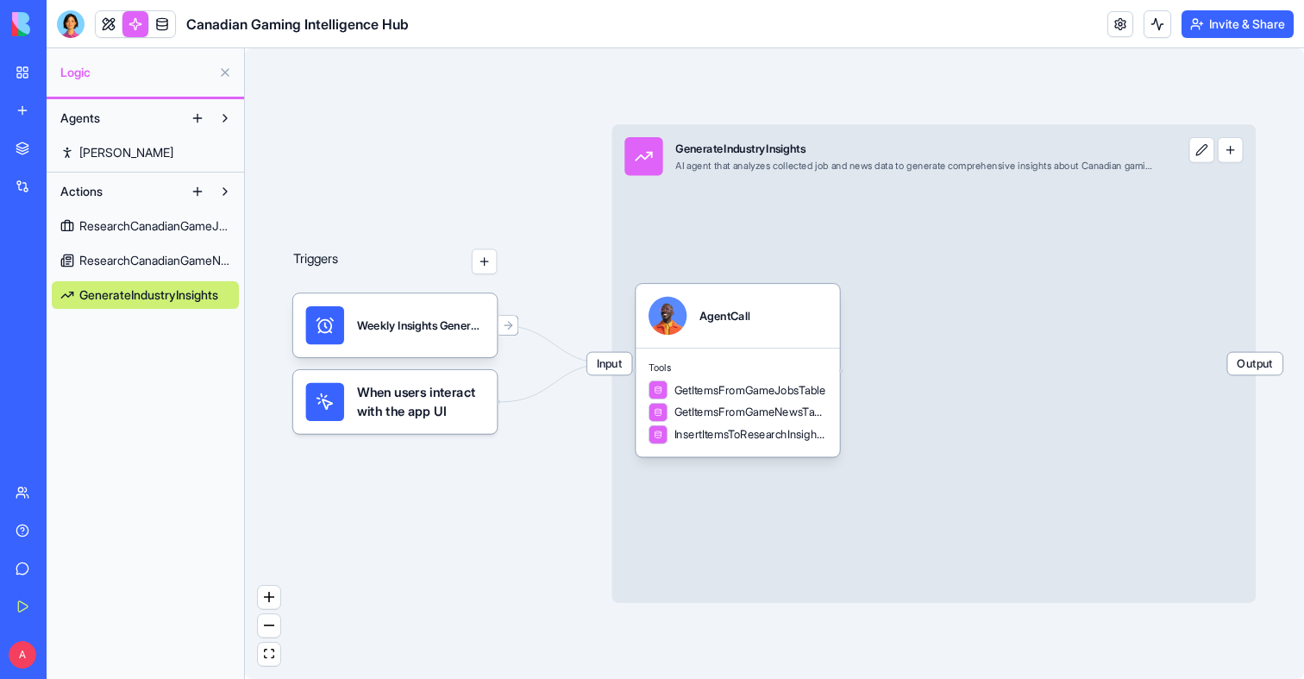
click at [147, 231] on span "ResearchCanadianGameJobs" at bounding box center [154, 225] width 151 height 17
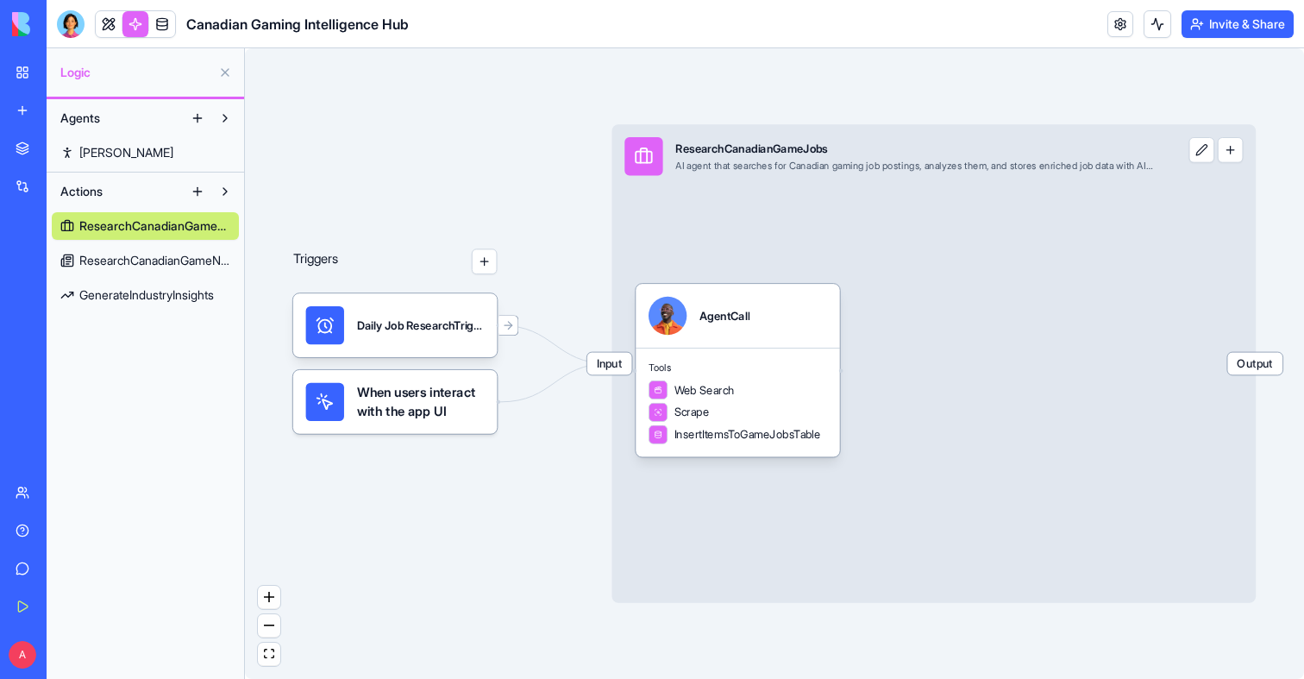
click at [161, 256] on span "ResearchCanadianGameNews" at bounding box center [154, 260] width 151 height 17
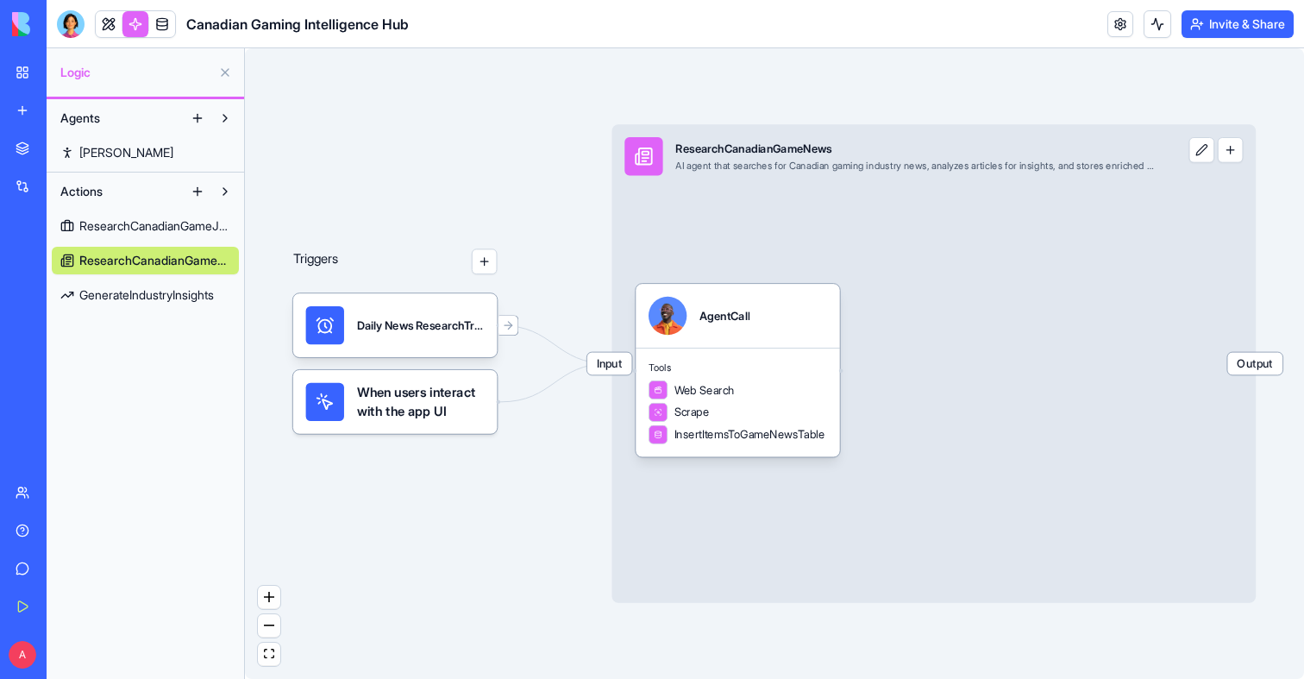
click at [195, 302] on span "GenerateIndustryInsights" at bounding box center [146, 294] width 135 height 17
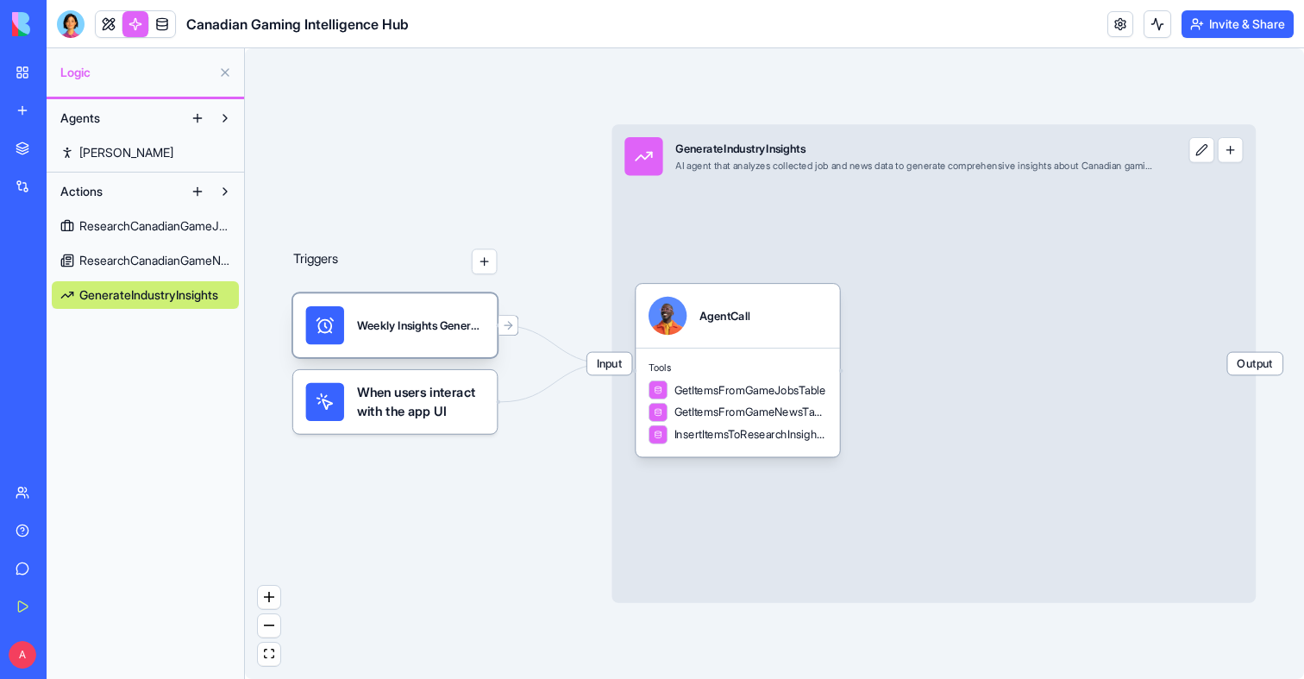
click at [389, 338] on div "Weekly Insights GenerationTrigger" at bounding box center [421, 325] width 128 height 38
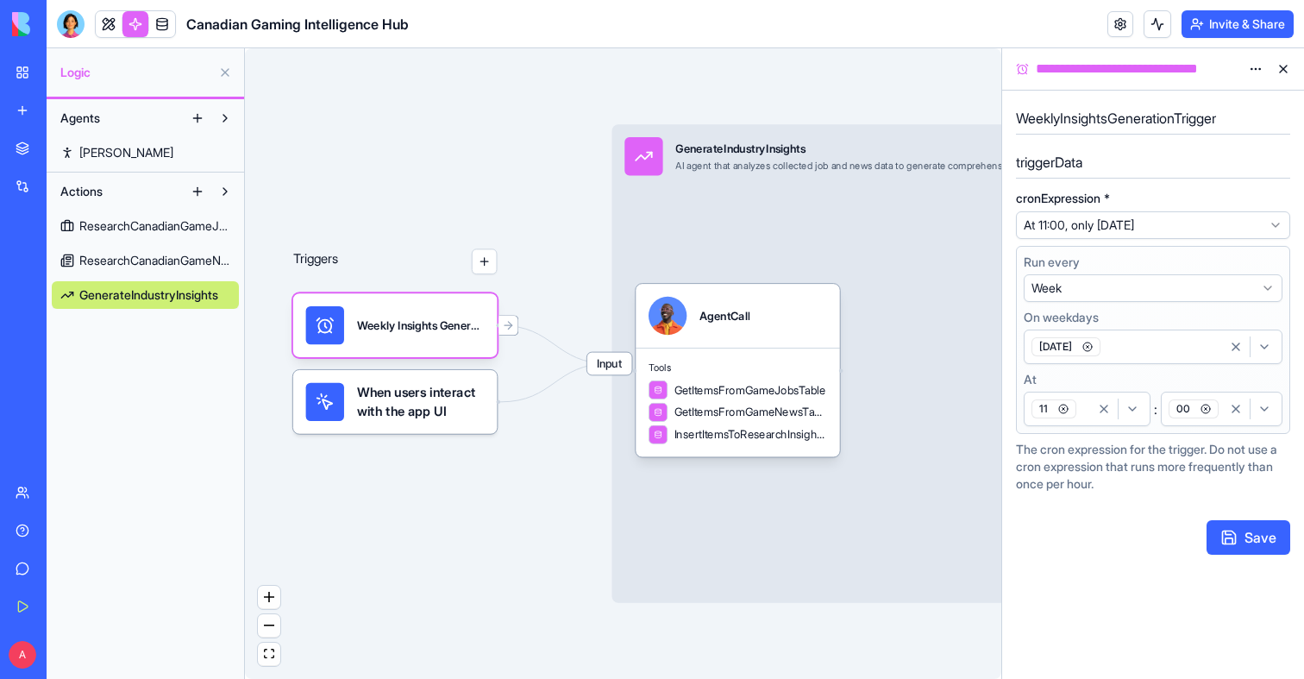
click at [184, 270] on link "ResearchCanadianGameNews" at bounding box center [145, 261] width 187 height 28
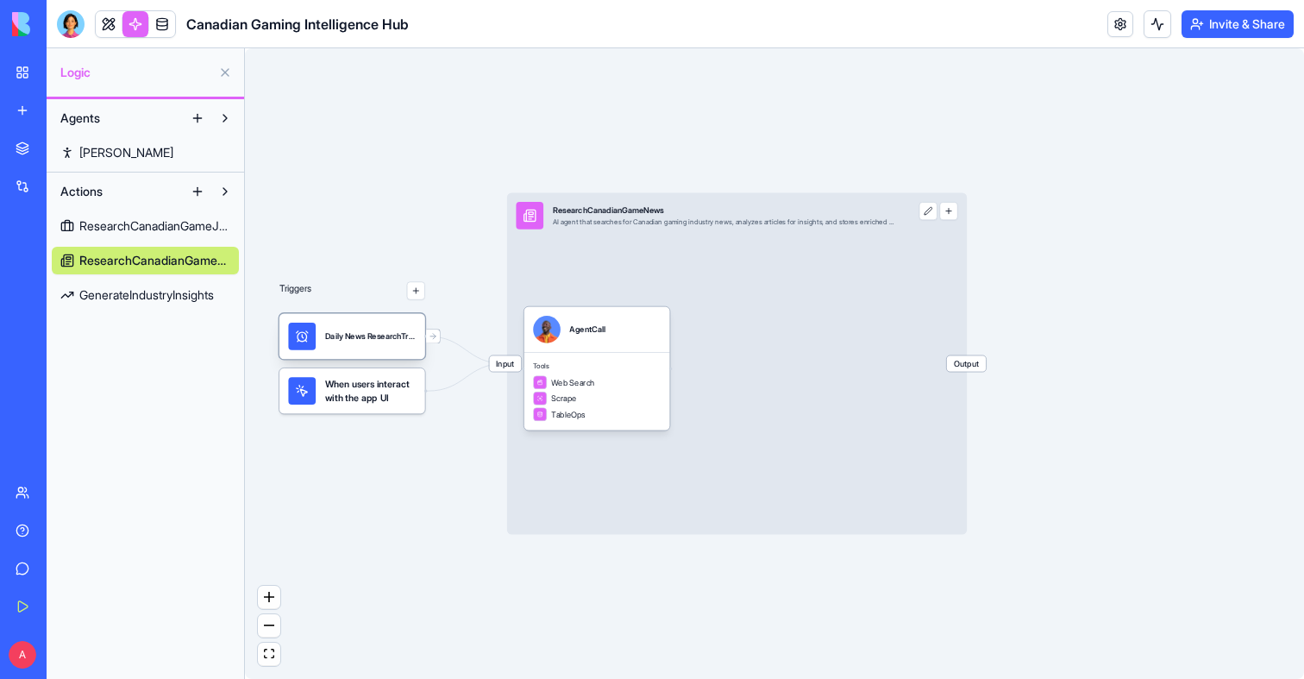
click at [368, 332] on div "Daily News ResearchTrigger" at bounding box center [370, 335] width 91 height 11
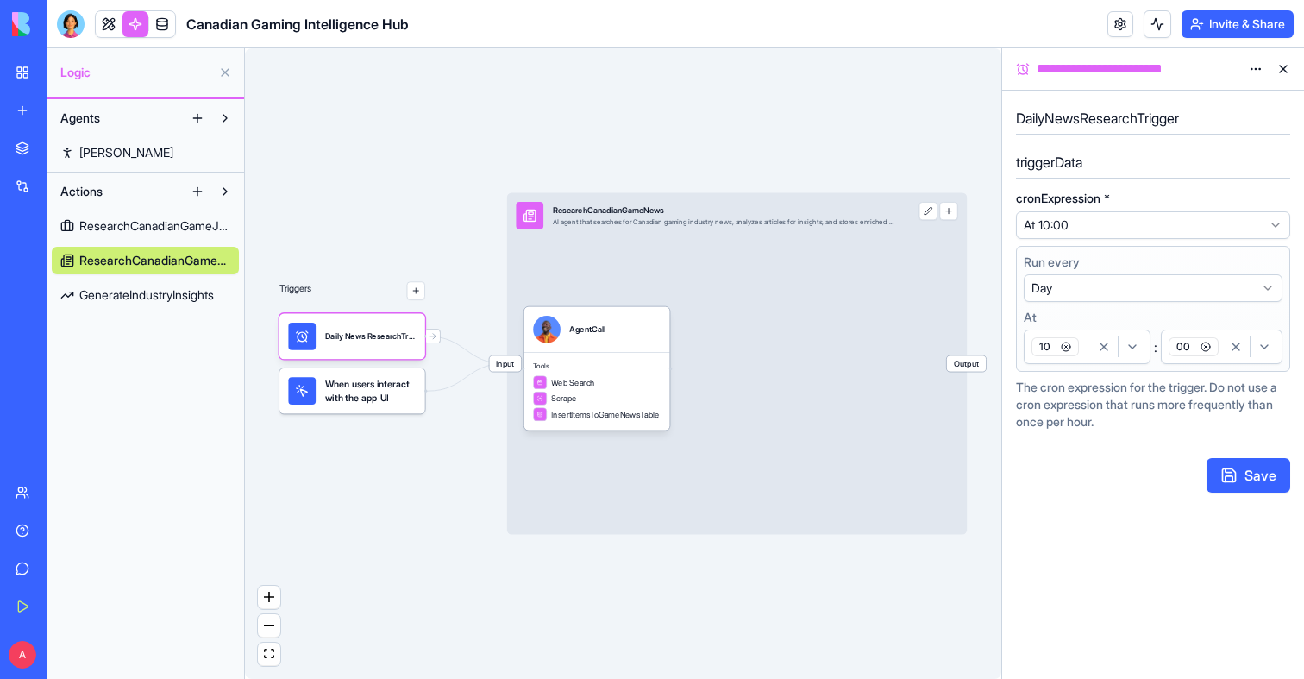
click at [25, 639] on div "A Business Trial 5 days left Upgrade" at bounding box center [23, 654] width 22 height 34
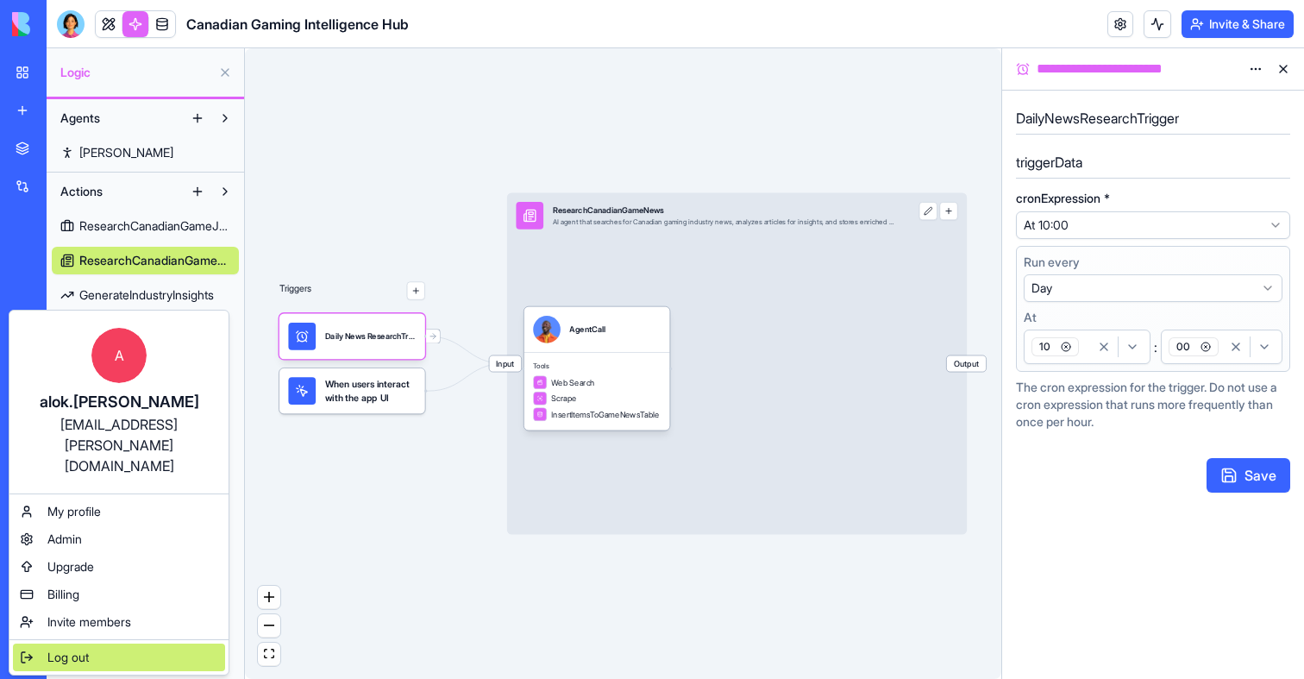
click at [44, 643] on div "Log out" at bounding box center [119, 657] width 212 height 28
